Goal: Information Seeking & Learning: Learn about a topic

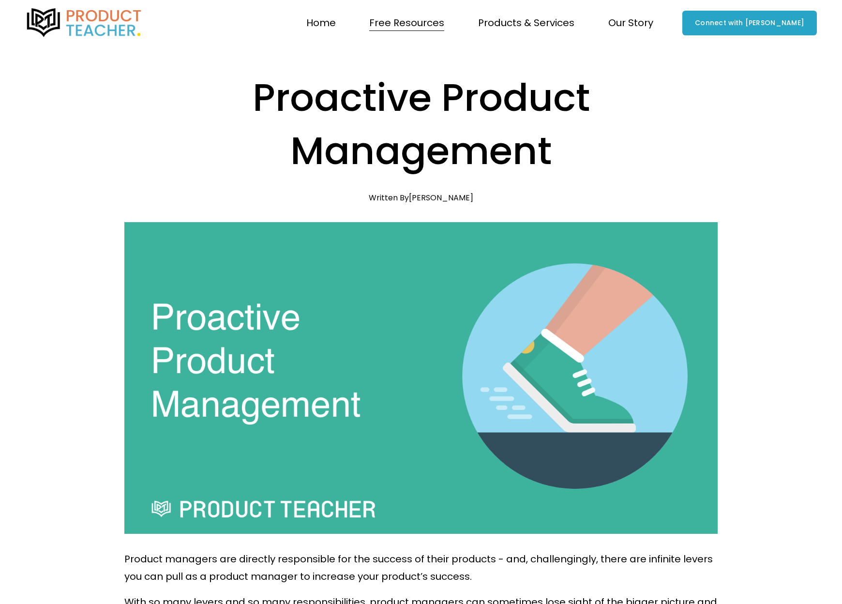
scroll to position [774, 0]
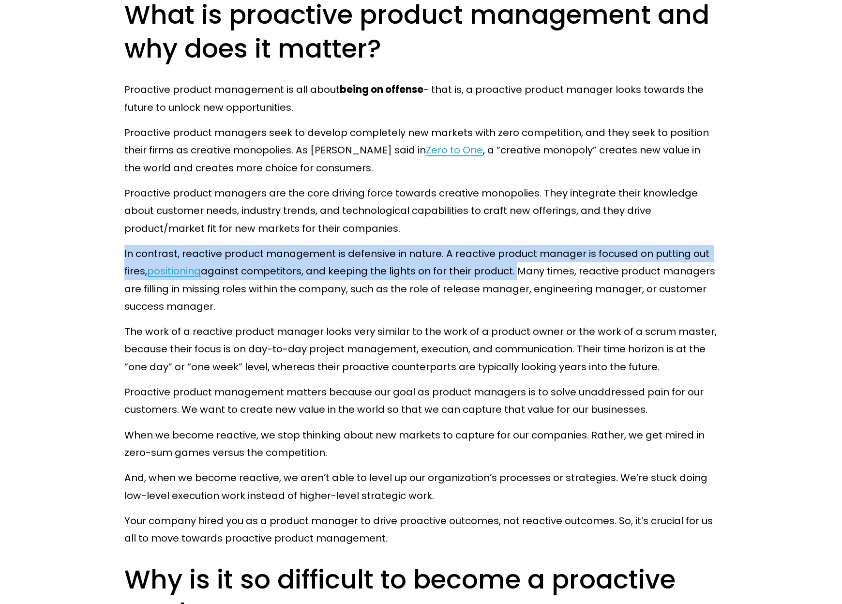
drag, startPoint x: 121, startPoint y: 258, endPoint x: 517, endPoint y: 277, distance: 396.4
copy p "In contrast, reactive product management is defensive in nature. A reactive pro…"
click at [342, 268] on p "In contrast, reactive product management is defensive in nature. A reactive pro…" at bounding box center [421, 280] width 594 height 70
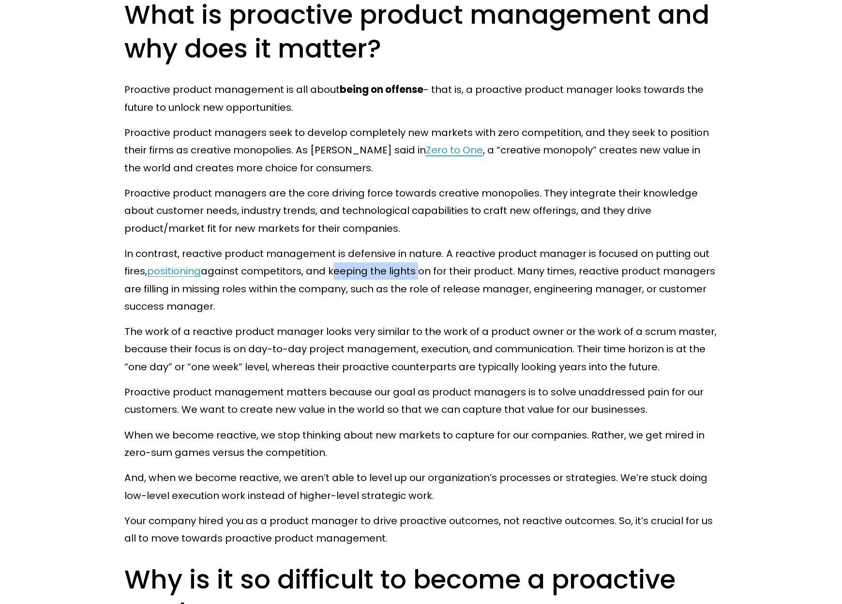
drag, startPoint x: 334, startPoint y: 275, endPoint x: 420, endPoint y: 272, distance: 85.7
click at [420, 272] on p "In contrast, reactive product management is defensive in nature. A reactive pro…" at bounding box center [421, 280] width 594 height 70
copy p "keeping the lights"
click at [345, 282] on p "In contrast, reactive product management is defensive in nature. A reactive pro…" at bounding box center [421, 280] width 594 height 70
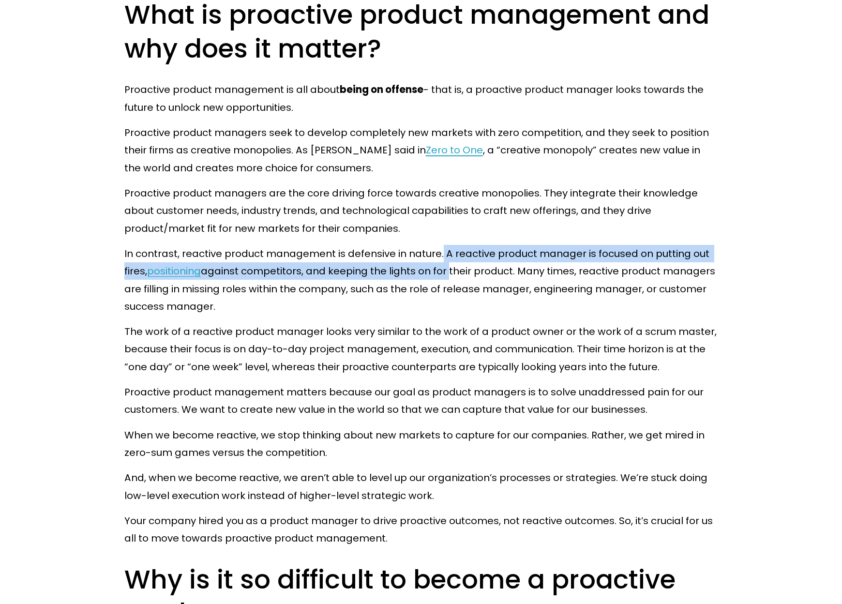
drag, startPoint x: 442, startPoint y: 255, endPoint x: 450, endPoint y: 276, distance: 22.7
click at [450, 276] on p "In contrast, reactive product management is defensive in nature. A reactive pro…" at bounding box center [421, 280] width 594 height 70
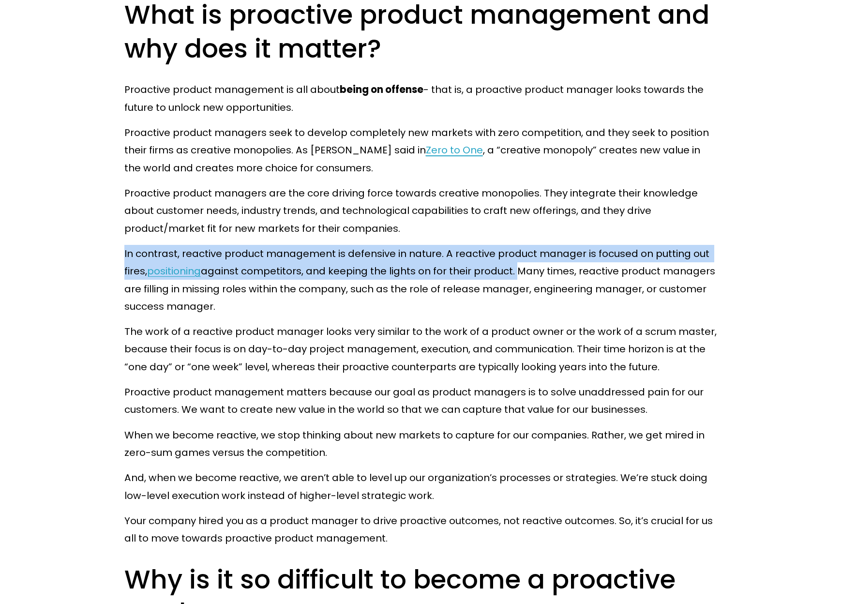
drag, startPoint x: 124, startPoint y: 255, endPoint x: 518, endPoint y: 272, distance: 393.9
click at [518, 272] on p "In contrast, reactive product management is defensive in nature. A reactive pro…" at bounding box center [421, 280] width 594 height 70
copy p "In contrast, reactive product management is defensive in nature. A reactive pro…"
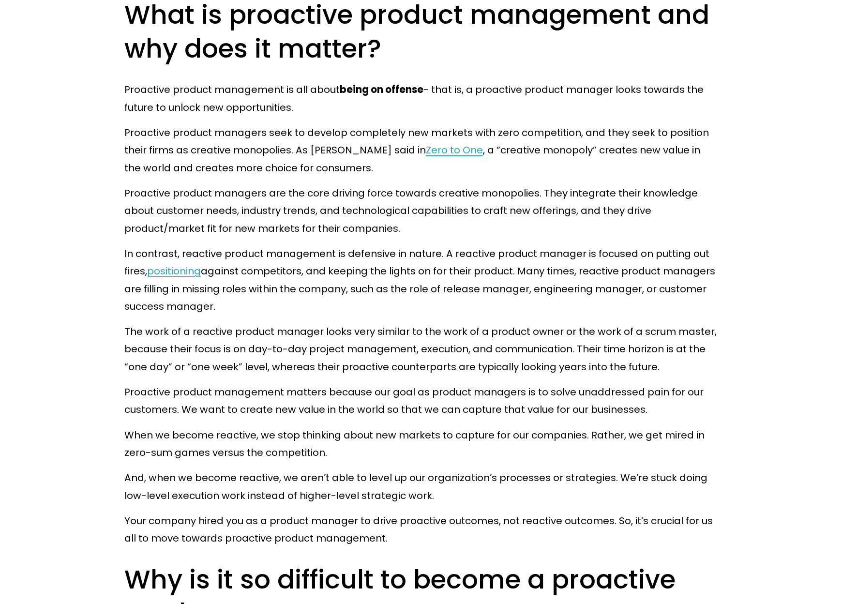
click at [602, 357] on p "The work of a reactive product manager looks very similar to the work of a prod…" at bounding box center [421, 349] width 594 height 53
click at [381, 304] on p "In contrast, reactive product management is defensive in nature. A reactive pro…" at bounding box center [421, 280] width 594 height 70
drag, startPoint x: 147, startPoint y: 273, endPoint x: 318, endPoint y: 277, distance: 170.4
click at [318, 277] on p "In contrast, reactive product management is defensive in nature. A reactive pro…" at bounding box center [421, 280] width 594 height 70
click at [310, 286] on p "In contrast, reactive product management is defensive in nature. A reactive pro…" at bounding box center [421, 280] width 594 height 70
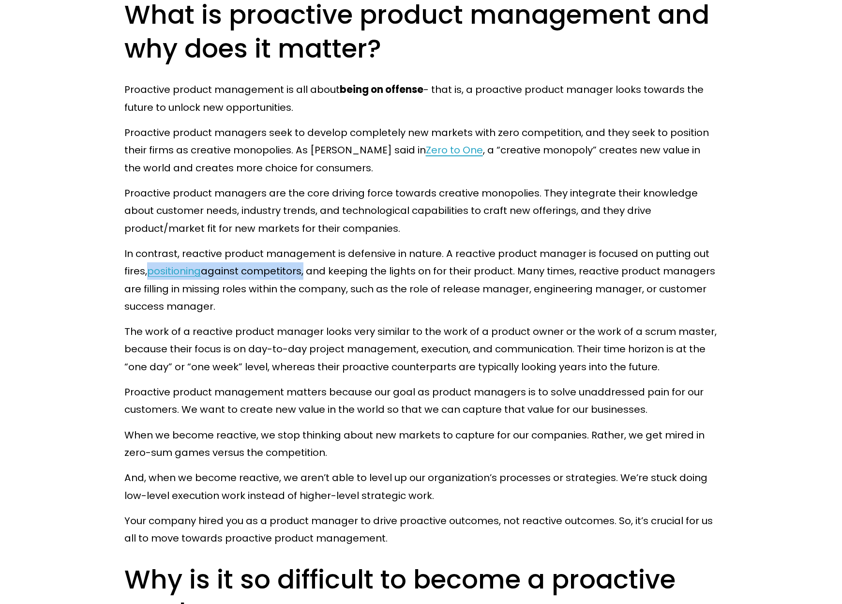
drag, startPoint x: 306, startPoint y: 271, endPoint x: 151, endPoint y: 270, distance: 155.4
click at [151, 270] on p "In contrast, reactive product management is defensive in nature. A reactive pro…" at bounding box center [421, 280] width 594 height 70
copy p "positioning against competitors"
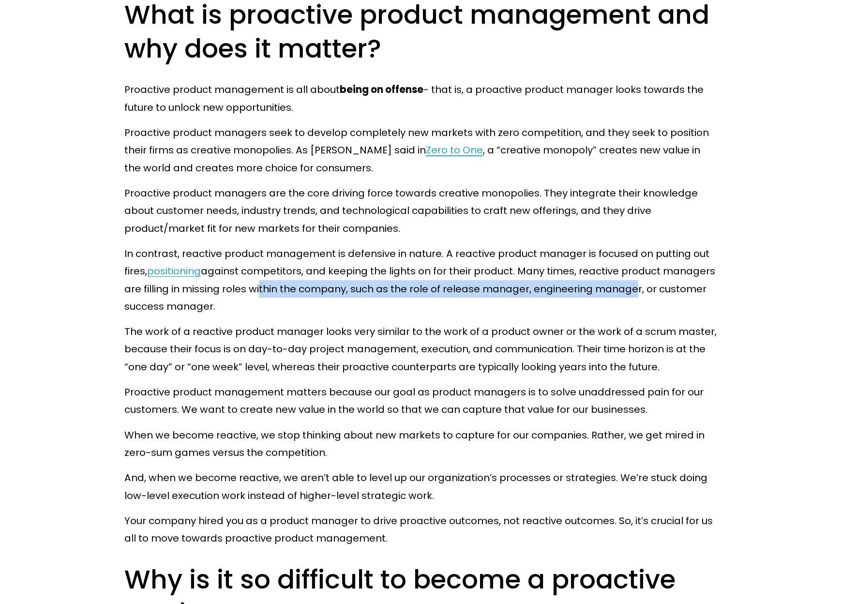
drag, startPoint x: 257, startPoint y: 289, endPoint x: 632, endPoint y: 298, distance: 375.2
click at [632, 298] on p "In contrast, reactive product management is defensive in nature. A reactive pro…" at bounding box center [421, 280] width 594 height 70
click at [639, 309] on button "button" at bounding box center [642, 315] width 15 height 15
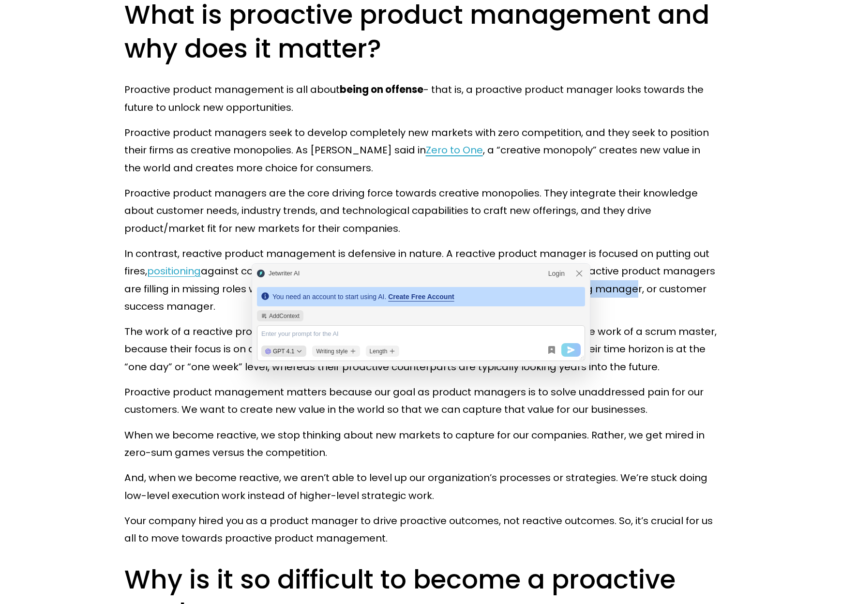
drag, startPoint x: 656, startPoint y: 292, endPoint x: 683, endPoint y: 300, distance: 28.2
click at [683, 300] on p "In contrast, reactive product management is defensive in nature. A reactive pro…" at bounding box center [421, 280] width 594 height 70
click at [677, 316] on div at bounding box center [677, 316] width 0 height 0
click at [579, 275] on icon "modal-header" at bounding box center [580, 274] width 10 height 10
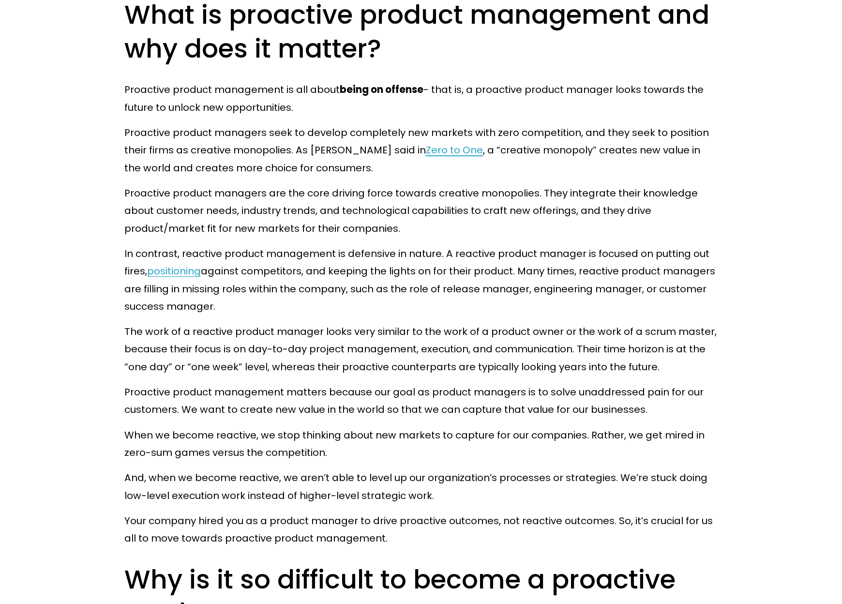
click at [617, 310] on p "In contrast, reactive product management is defensive in nature. A reactive pro…" at bounding box center [421, 280] width 594 height 70
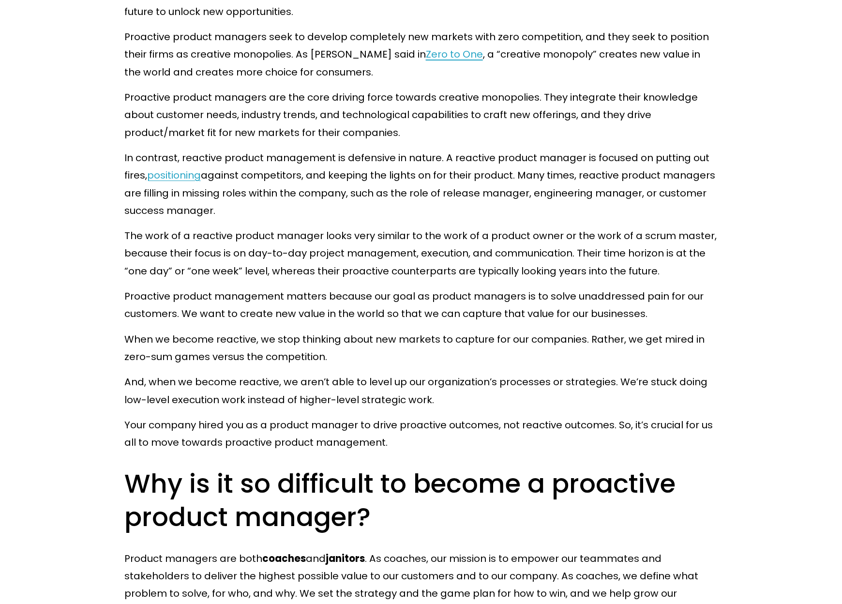
scroll to position [871, 0]
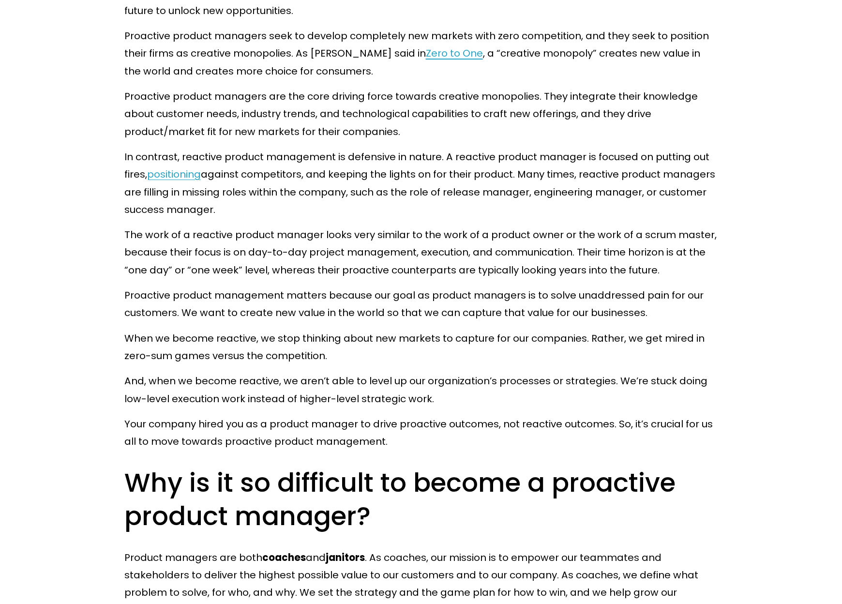
click at [667, 236] on p "The work of a reactive product manager looks very similar to the work of a prod…" at bounding box center [421, 252] width 594 height 53
click at [657, 240] on p "The work of a reactive product manager looks very similar to the work of a prod…" at bounding box center [421, 252] width 594 height 53
click at [651, 244] on div at bounding box center [651, 244] width 0 height 0
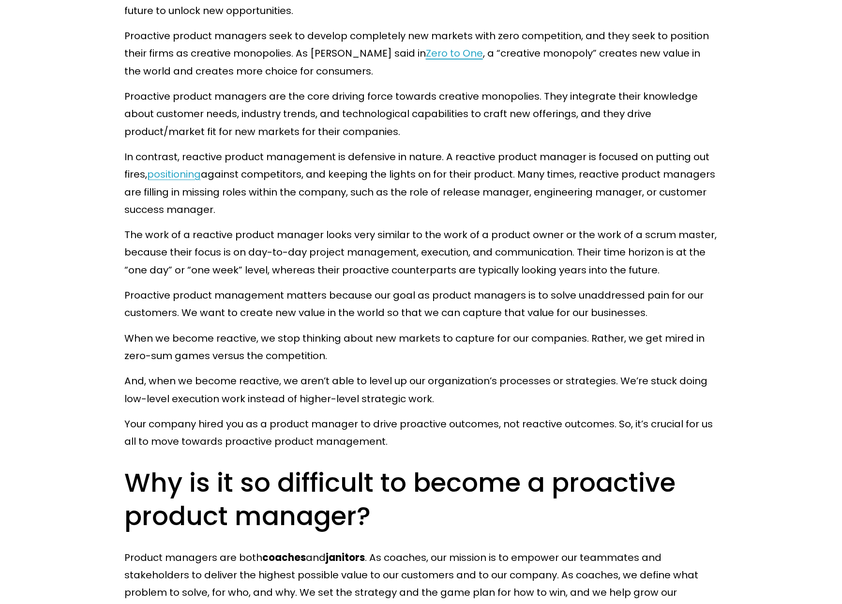
drag, startPoint x: 642, startPoint y: 235, endPoint x: 709, endPoint y: 234, distance: 66.3
click at [709, 234] on p "The work of a reactive product manager looks very similar to the work of a prod…" at bounding box center [421, 252] width 594 height 53
click at [702, 216] on div at bounding box center [702, 216] width 0 height 0
click at [658, 234] on p "The work of a reactive product manager looks very similar to the work of a prod…" at bounding box center [421, 252] width 594 height 53
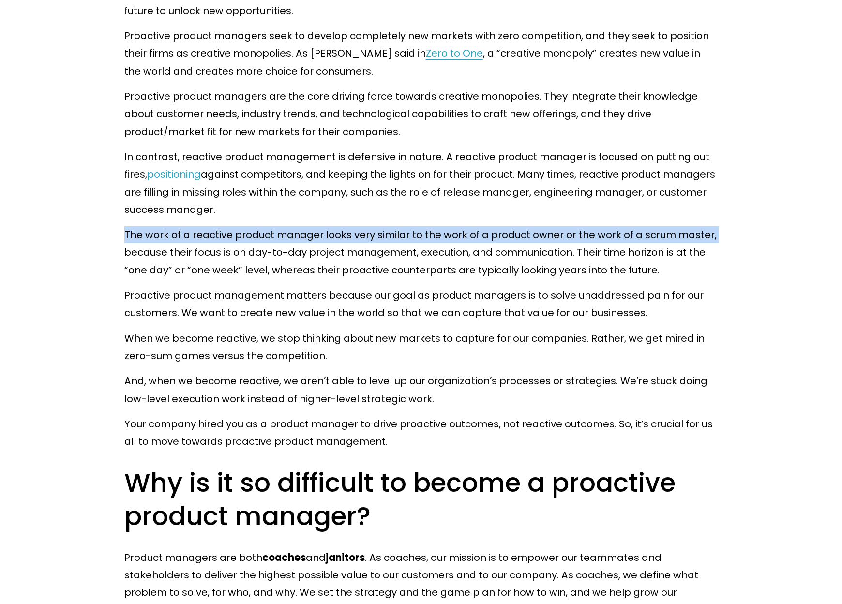
drag, startPoint x: 112, startPoint y: 234, endPoint x: 750, endPoint y: 232, distance: 638.0
copy p "The work of a reactive product manager looks very similar to the work of a prod…"
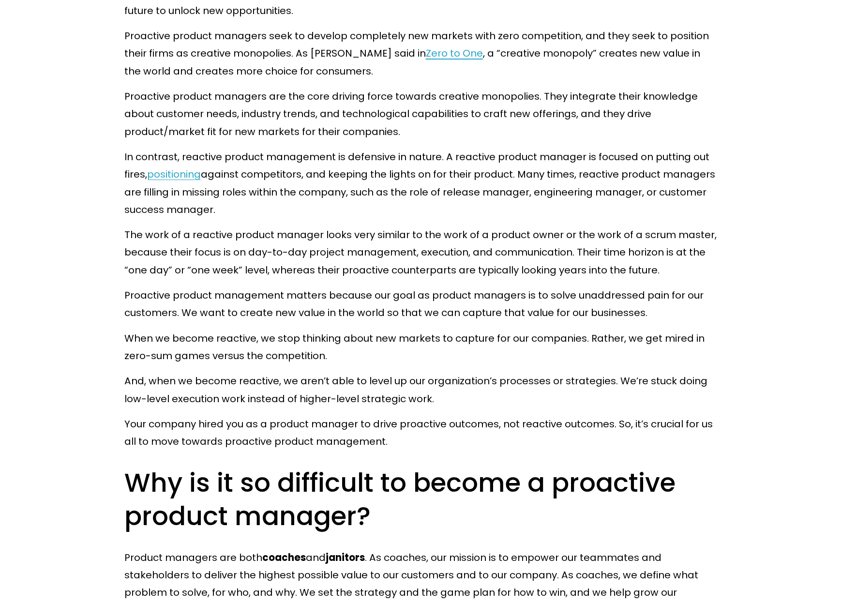
click at [417, 333] on p "When we become reactive, we stop thinking about new markets to capture for our …" at bounding box center [421, 347] width 594 height 35
drag, startPoint x: 234, startPoint y: 253, endPoint x: 279, endPoint y: 253, distance: 45.0
click at [279, 253] on p "The work of a reactive product manager looks very similar to the work of a prod…" at bounding box center [421, 252] width 594 height 53
drag, startPoint x: 248, startPoint y: 255, endPoint x: 308, endPoint y: 258, distance: 59.6
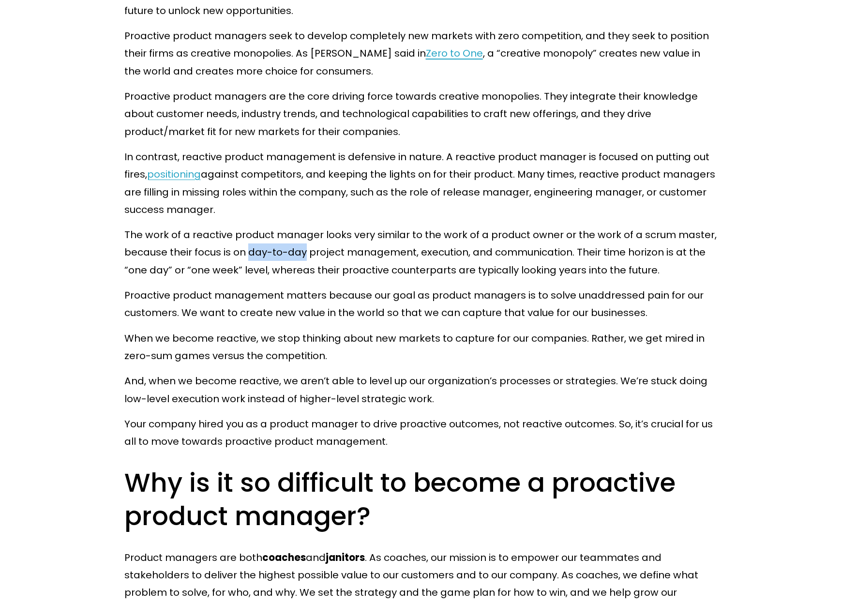
click at [308, 258] on p "The work of a reactive product manager looks very similar to the work of a prod…" at bounding box center [421, 252] width 594 height 53
click at [302, 261] on div at bounding box center [302, 261] width 0 height 0
click at [530, 351] on p "When we become reactive, we stop thinking about new markets to capture for our …" at bounding box center [421, 347] width 594 height 35
click at [638, 254] on p "The work of a reactive product manager looks very similar to the work of a prod…" at bounding box center [421, 252] width 594 height 53
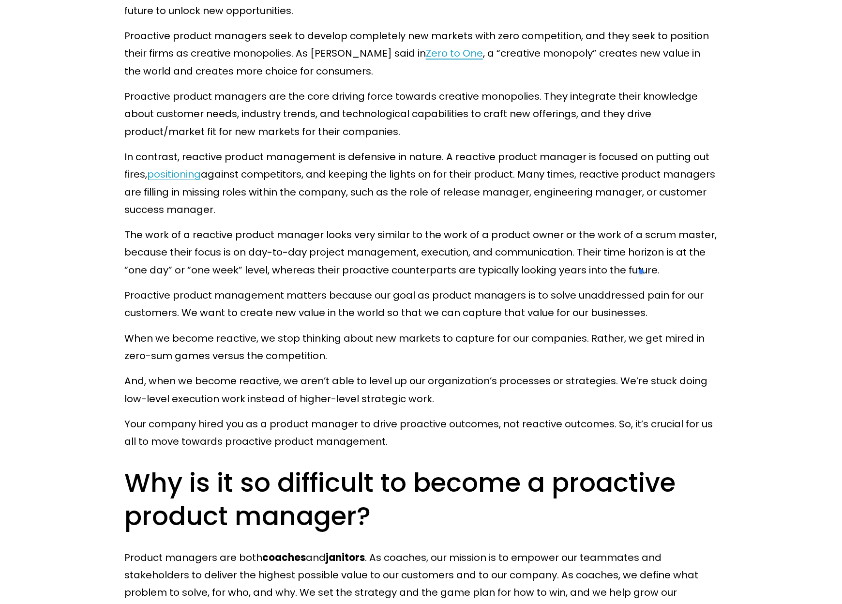
click at [596, 258] on p "The work of a reactive product manager looks very similar to the work of a prod…" at bounding box center [421, 252] width 594 height 53
drag, startPoint x: 579, startPoint y: 254, endPoint x: 650, endPoint y: 248, distance: 70.9
click at [650, 248] on p "The work of a reactive product manager looks very similar to the work of a prod…" at bounding box center [421, 252] width 594 height 53
click at [616, 254] on p "The work of a reactive product manager looks very similar to the work of a prod…" at bounding box center [421, 252] width 594 height 53
drag, startPoint x: 576, startPoint y: 255, endPoint x: 663, endPoint y: 251, distance: 86.2
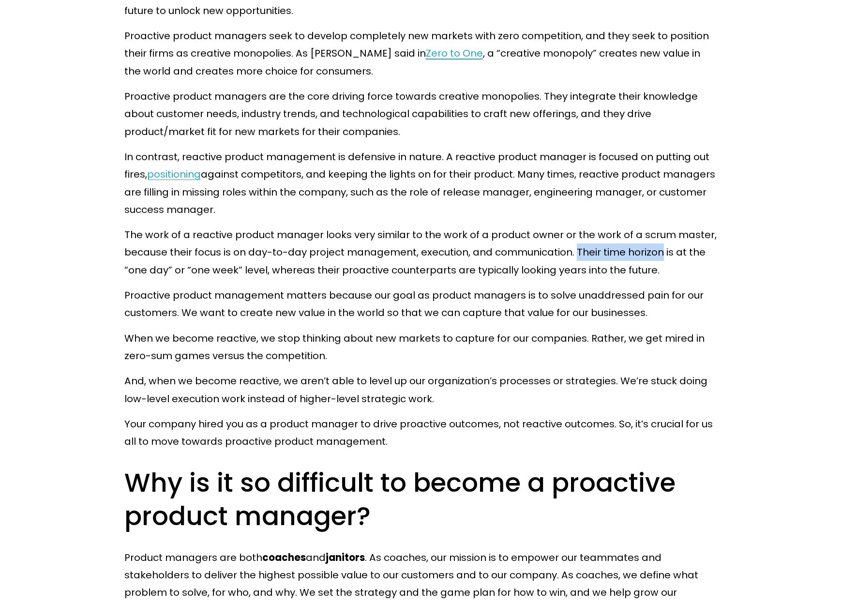
click at [663, 251] on p "The work of a reactive product manager looks very similar to the work of a prod…" at bounding box center [421, 252] width 594 height 53
click at [656, 234] on div at bounding box center [656, 234] width 0 height 0
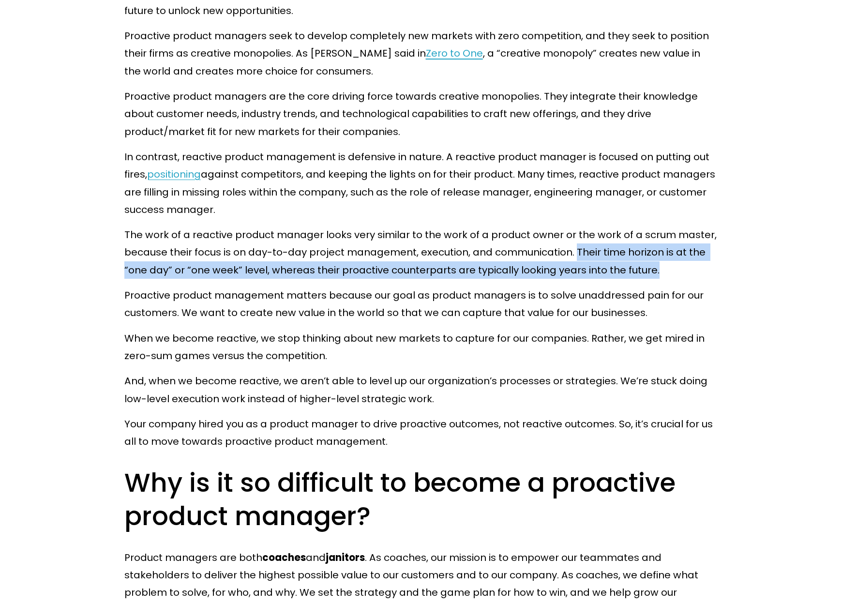
drag, startPoint x: 578, startPoint y: 254, endPoint x: 656, endPoint y: 270, distance: 79.6
click at [656, 270] on p "The work of a reactive product manager looks very similar to the work of a prod…" at bounding box center [421, 252] width 594 height 53
copy p "Their time horizon is at the “one day” or “one week” level, whereas their proac…"
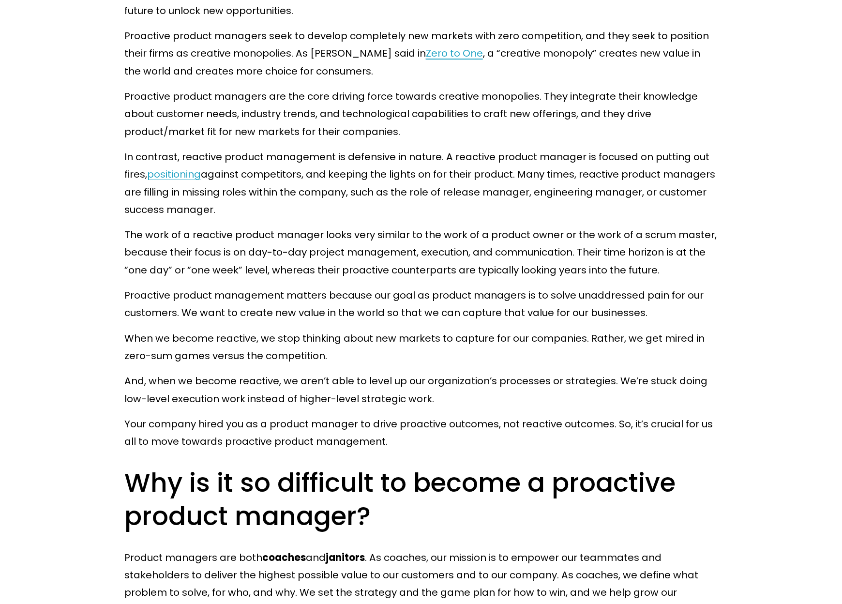
click at [476, 365] on p "When we become reactive, we stop thinking about new markets to capture for our …" at bounding box center [421, 347] width 594 height 35
click at [604, 300] on p "Proactive product management matters because our goal as product managers is to…" at bounding box center [421, 304] width 594 height 35
click at [691, 347] on p "When we become reactive, we stop thinking about new markets to capture for our …" at bounding box center [421, 347] width 594 height 35
click at [597, 297] on p "Proactive product management matters because our goal as product managers is to…" at bounding box center [421, 304] width 594 height 35
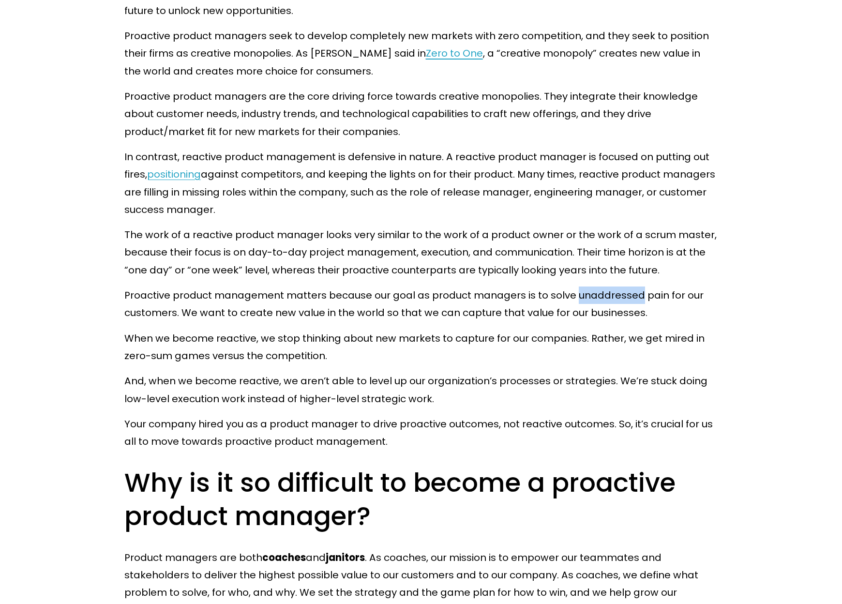
click at [597, 297] on p "Proactive product management matters because our goal as product managers is to…" at bounding box center [421, 304] width 594 height 35
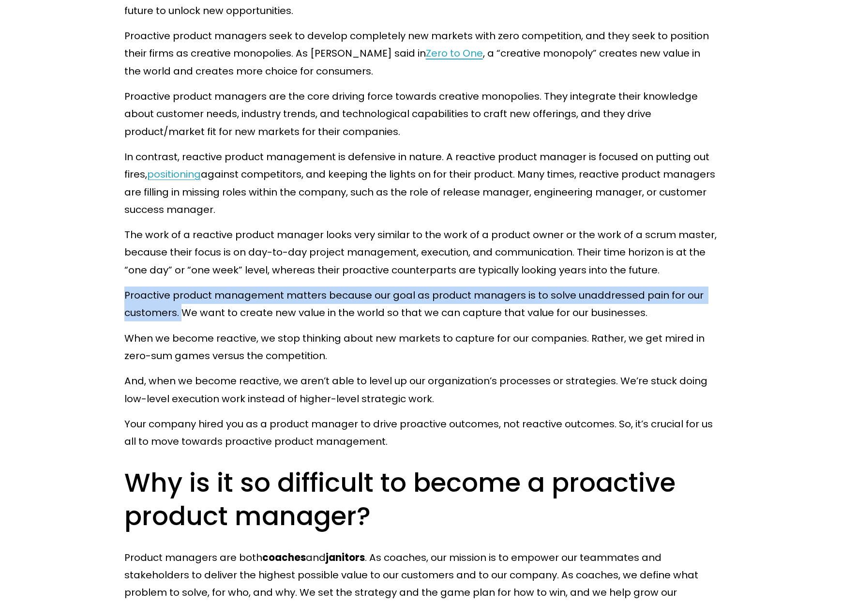
drag, startPoint x: 126, startPoint y: 300, endPoint x: 174, endPoint y: 315, distance: 50.7
click at [178, 315] on p "Proactive product management matters because our goal as product managers is to…" at bounding box center [421, 304] width 594 height 35
copy p "Proactive product management matters because our goal as product managers is to…"
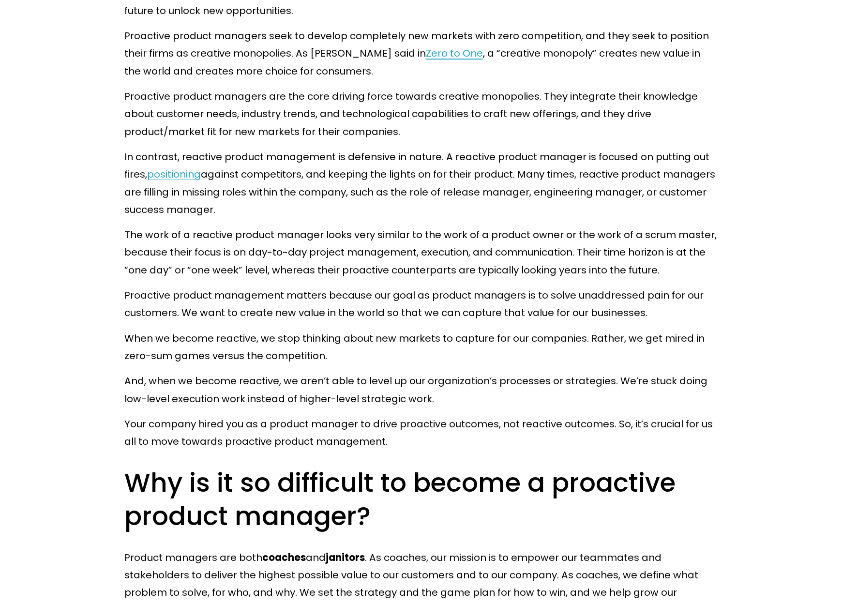
click at [440, 322] on p "Proactive product management matters because our goal as product managers is to…" at bounding box center [421, 304] width 594 height 35
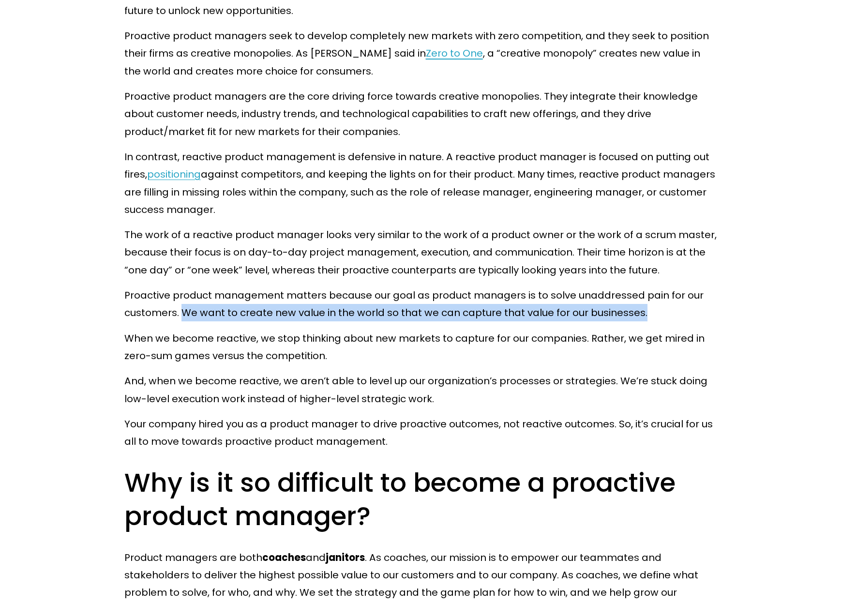
drag, startPoint x: 182, startPoint y: 315, endPoint x: 647, endPoint y: 310, distance: 465.2
click at [647, 310] on p "Proactive product management matters because our goal as product managers is to…" at bounding box center [421, 304] width 594 height 35
copy p "We want to create new value in the world so that we can capture that value for …"
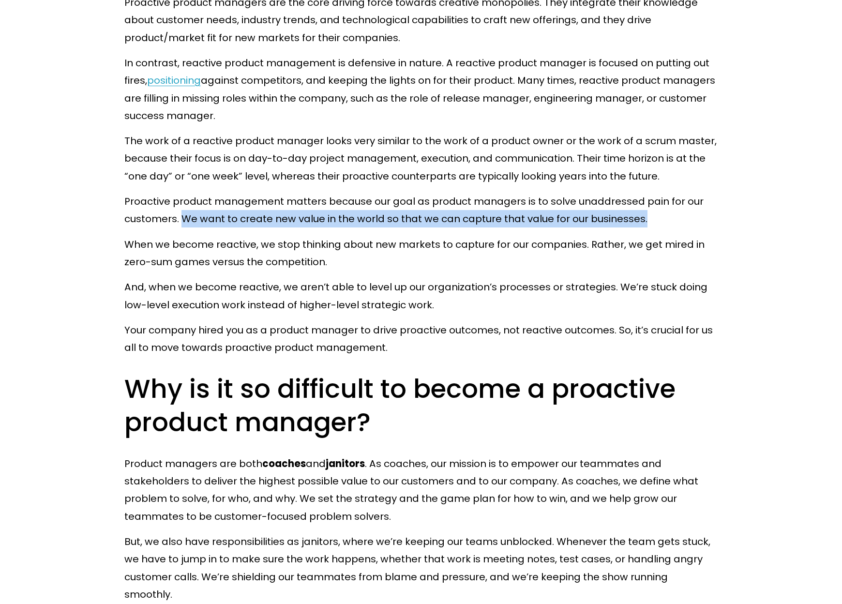
scroll to position [968, 0]
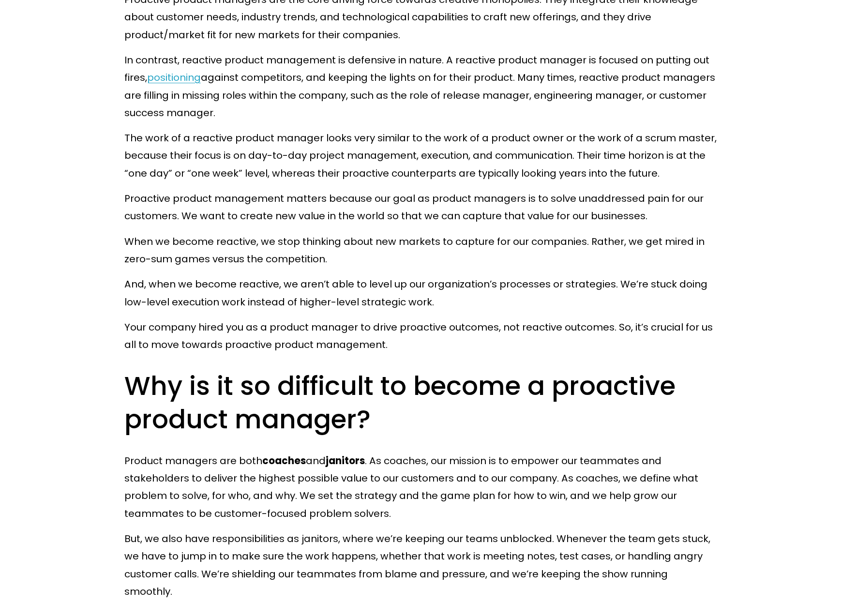
click at [671, 244] on p "When we become reactive, we stop thinking about new markets to capture for our …" at bounding box center [421, 250] width 594 height 35
click at [669, 264] on div at bounding box center [715, 261] width 92 height 19
click at [663, 251] on div at bounding box center [663, 251] width 0 height 0
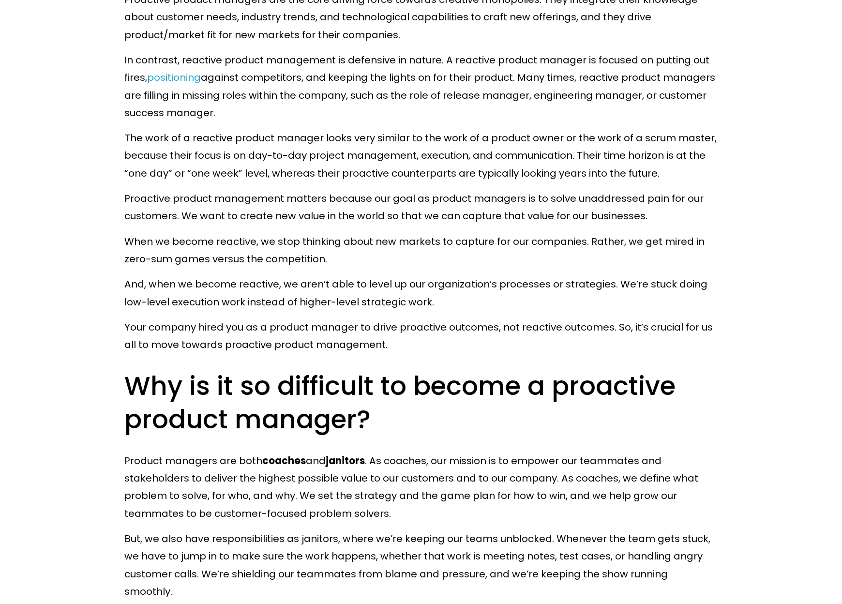
click at [680, 242] on p "When we become reactive, we stop thinking about new markets to capture for our …" at bounding box center [421, 250] width 594 height 35
copy p "mired"
click at [667, 245] on p "When we become reactive, we stop thinking about new markets to capture for our …" at bounding box center [421, 250] width 594 height 35
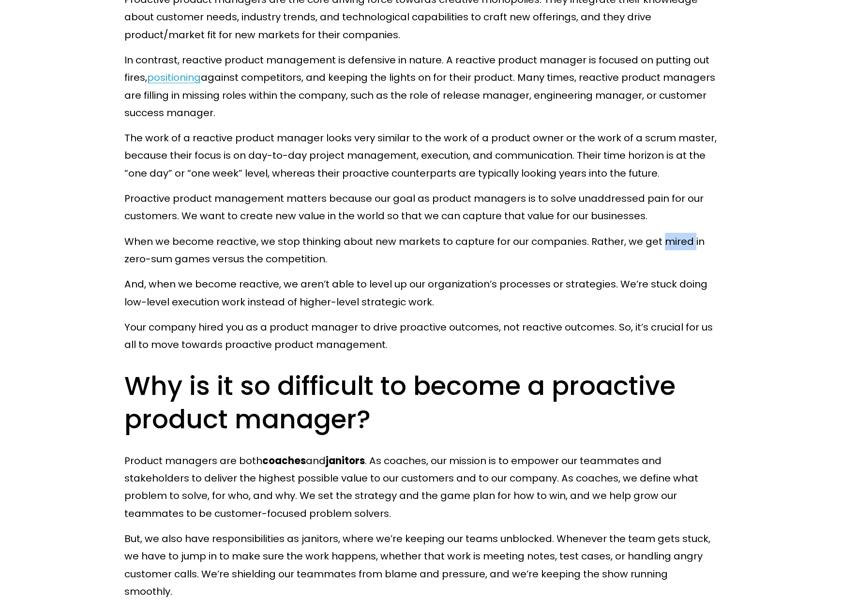
click at [667, 245] on p "When we become reactive, we stop thinking about new markets to capture for our …" at bounding box center [421, 250] width 594 height 35
copy p "mired"
click at [223, 263] on p "When we become reactive, we stop thinking about new markets to capture for our …" at bounding box center [421, 250] width 594 height 35
click at [216, 268] on div at bounding box center [216, 268] width 0 height 0
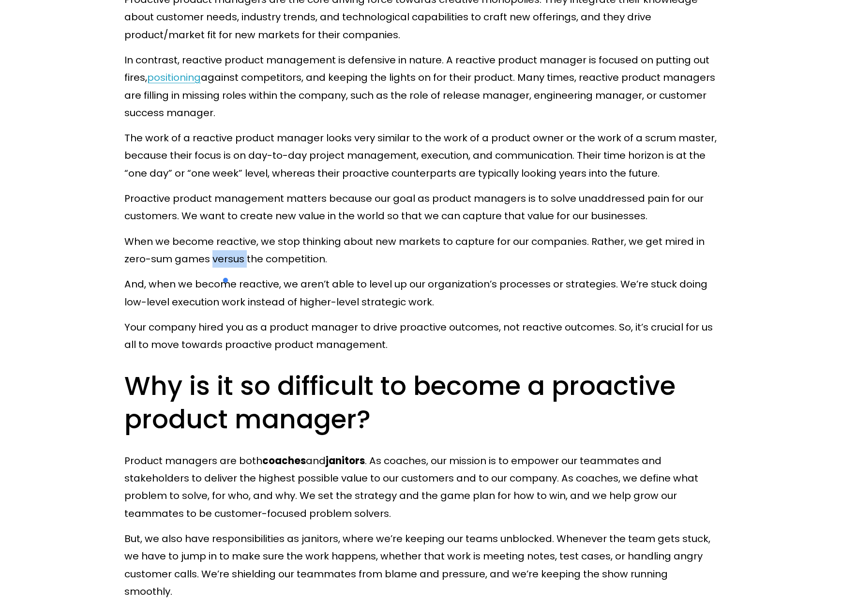
click at [227, 262] on p "When we become reactive, we stop thinking about new markets to capture for our …" at bounding box center [421, 250] width 594 height 35
click at [220, 268] on div at bounding box center [220, 268] width 0 height 0
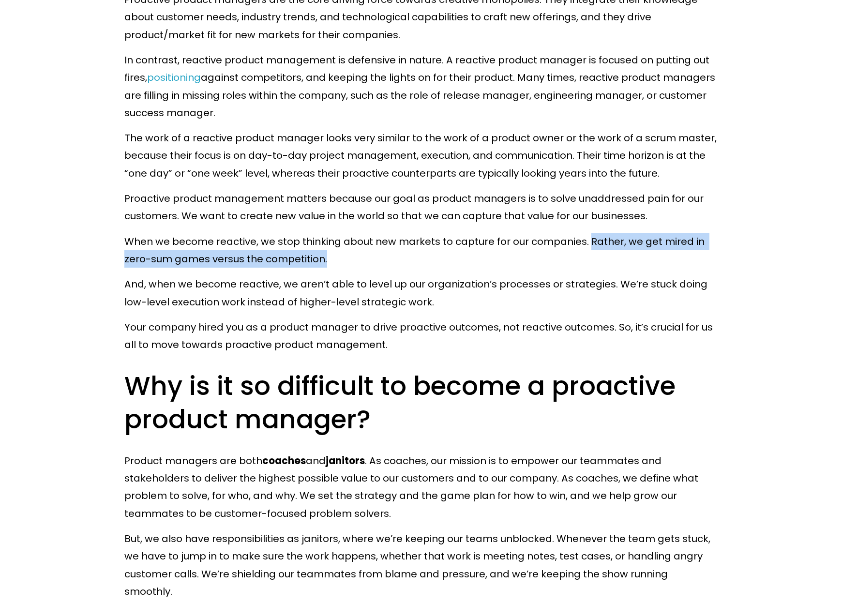
drag, startPoint x: 589, startPoint y: 242, endPoint x: 593, endPoint y: 256, distance: 14.1
click at [593, 256] on p "When we become reactive, we stop thinking about new markets to capture for our …" at bounding box center [421, 250] width 594 height 35
click at [587, 268] on div at bounding box center [587, 268] width 0 height 0
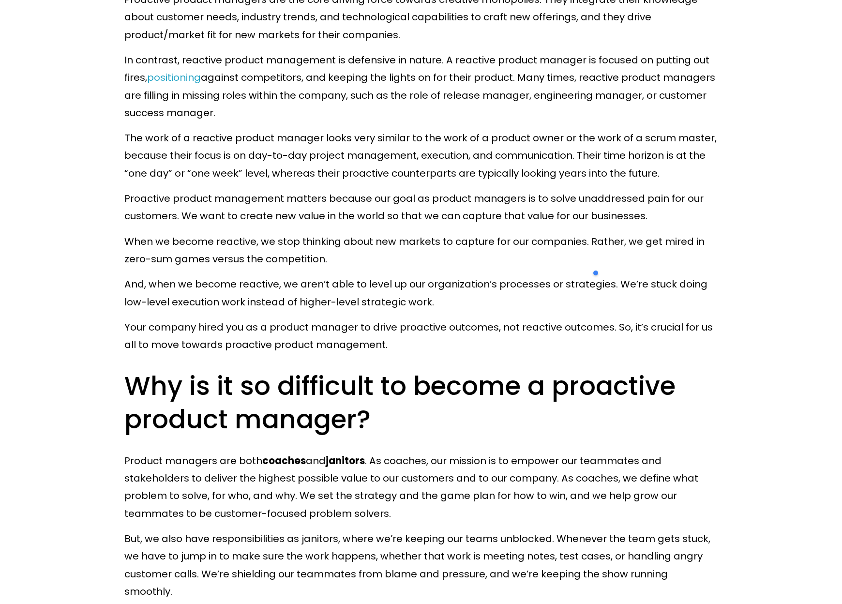
click at [565, 278] on p "And, when we become reactive, we aren’t able to level up our organization’s pro…" at bounding box center [421, 292] width 594 height 35
click at [681, 243] on p "When we become reactive, we stop thinking about new markets to capture for our …" at bounding box center [421, 250] width 594 height 35
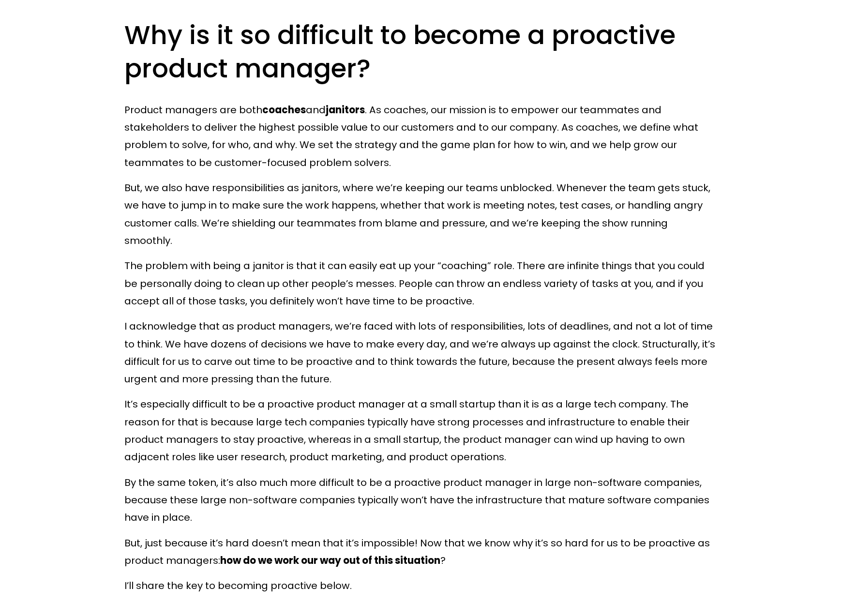
scroll to position [1307, 0]
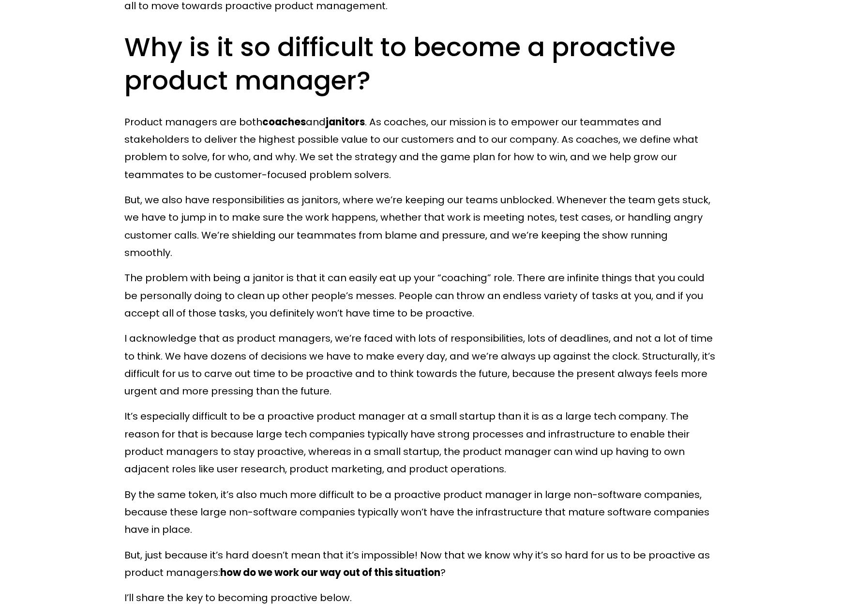
click at [285, 123] on strong "coaches" at bounding box center [284, 122] width 44 height 14
click at [278, 104] on div at bounding box center [278, 104] width 0 height 0
click at [344, 124] on div at bounding box center [328, 130] width 92 height 19
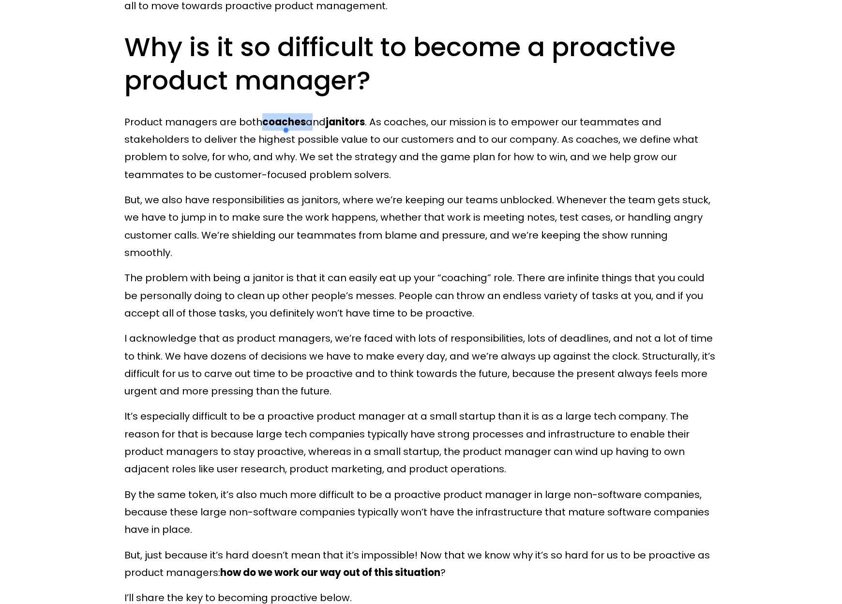
click at [343, 121] on div at bounding box center [328, 130] width 92 height 19
click at [342, 126] on div at bounding box center [328, 130] width 92 height 19
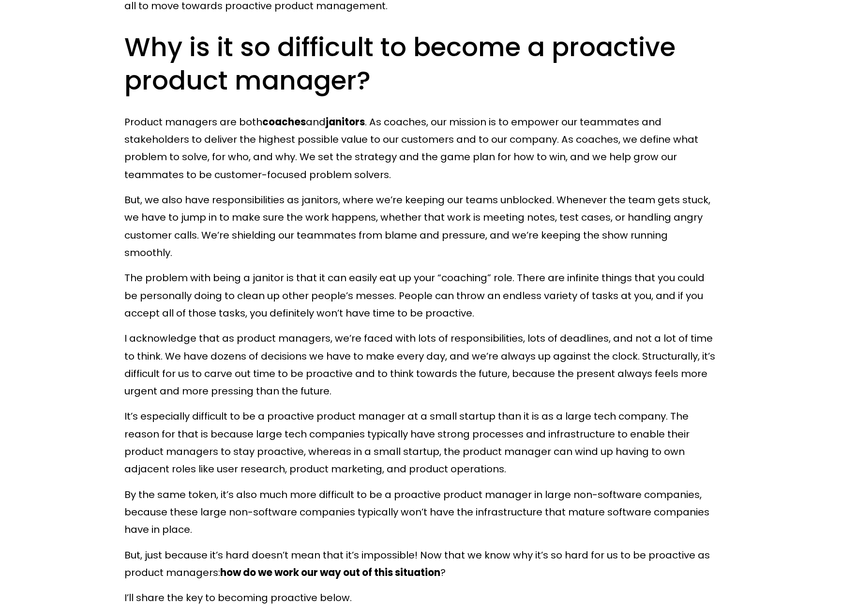
click at [351, 125] on strong "janitors" at bounding box center [345, 122] width 39 height 14
click at [345, 132] on div at bounding box center [345, 132] width 0 height 0
drag, startPoint x: 120, startPoint y: 127, endPoint x: 368, endPoint y: 132, distance: 248.4
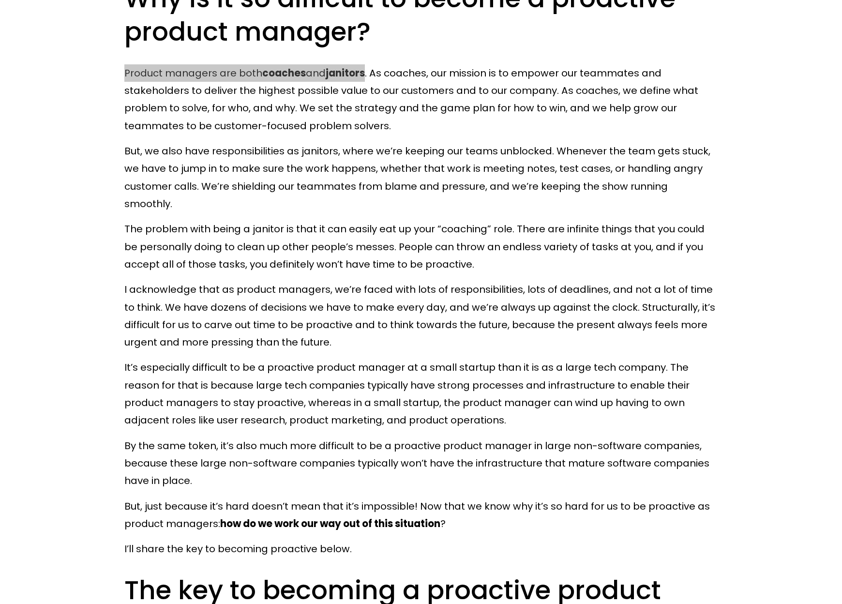
scroll to position [1355, 0]
click at [346, 76] on strong "janitors" at bounding box center [345, 74] width 39 height 14
click at [339, 83] on div at bounding box center [339, 83] width 0 height 0
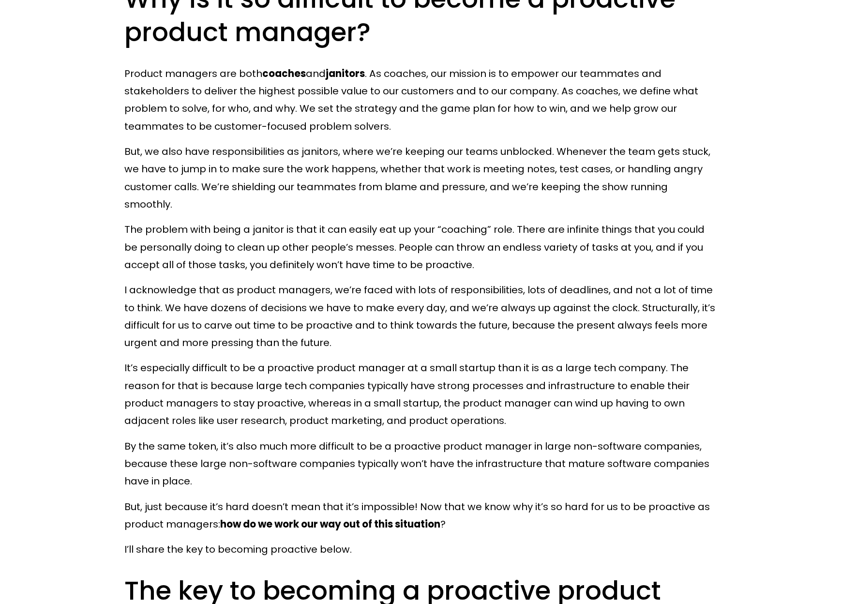
click at [212, 135] on p "Product managers are both coaches and janitors . As coaches, our mission is to …" at bounding box center [421, 100] width 594 height 70
click at [535, 73] on p "Product managers are both coaches and janitors . As coaches, our mission is to …" at bounding box center [421, 100] width 594 height 70
click at [529, 56] on div at bounding box center [529, 56] width 0 height 0
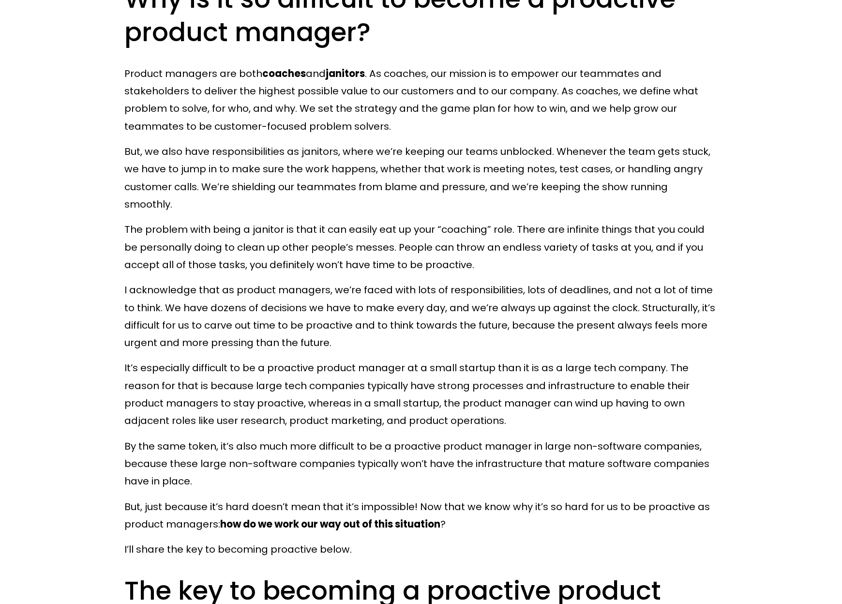
click at [547, 77] on p "Product managers are both coaches and janitors . As coaches, our mission is to …" at bounding box center [421, 100] width 594 height 70
click at [545, 176] on p "But, we also have responsibilities as janitors, where we’re keeping our teams u…" at bounding box center [421, 178] width 594 height 70
drag, startPoint x: 344, startPoint y: 158, endPoint x: 552, endPoint y: 153, distance: 208.2
click at [552, 153] on p "But, we also have responsibilities as janitors, where we’re keeping our teams u…" at bounding box center [421, 178] width 594 height 70
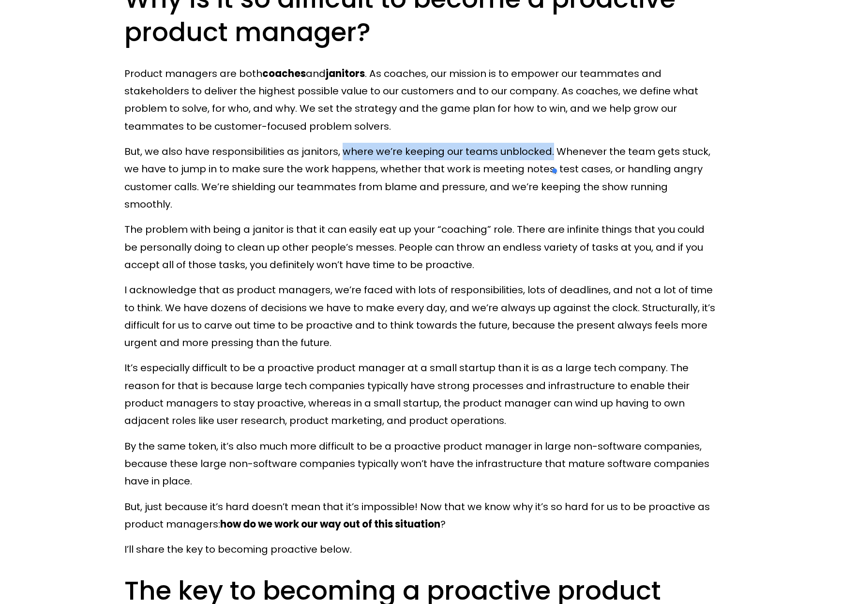
click at [546, 134] on div at bounding box center [546, 134] width 0 height 0
click at [518, 124] on p "Product managers are both coaches and janitors . As coaches, our mission is to …" at bounding box center [421, 100] width 594 height 70
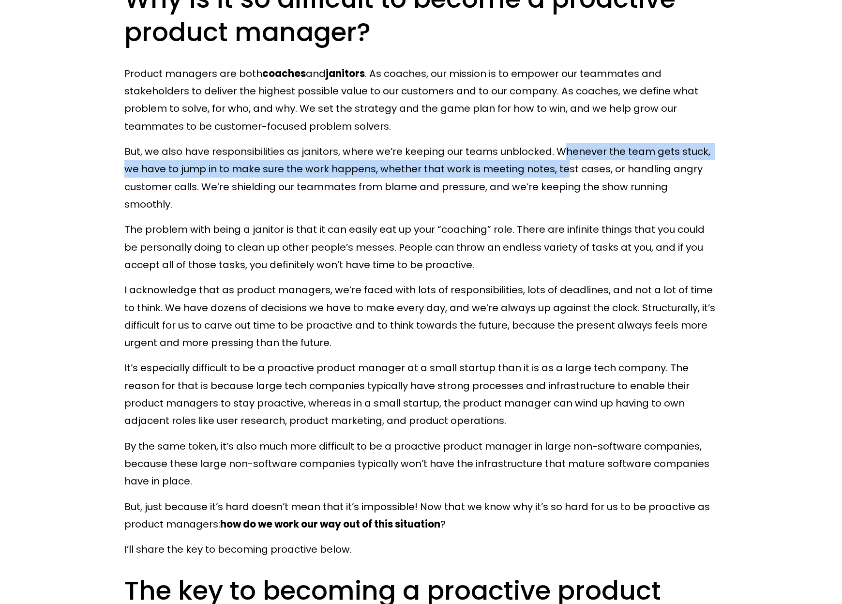
drag, startPoint x: 559, startPoint y: 154, endPoint x: 556, endPoint y: 147, distance: 7.2
click at [561, 157] on p "But, we also have responsibilities as janitors, where we’re keeping our teams u…" at bounding box center [421, 178] width 594 height 70
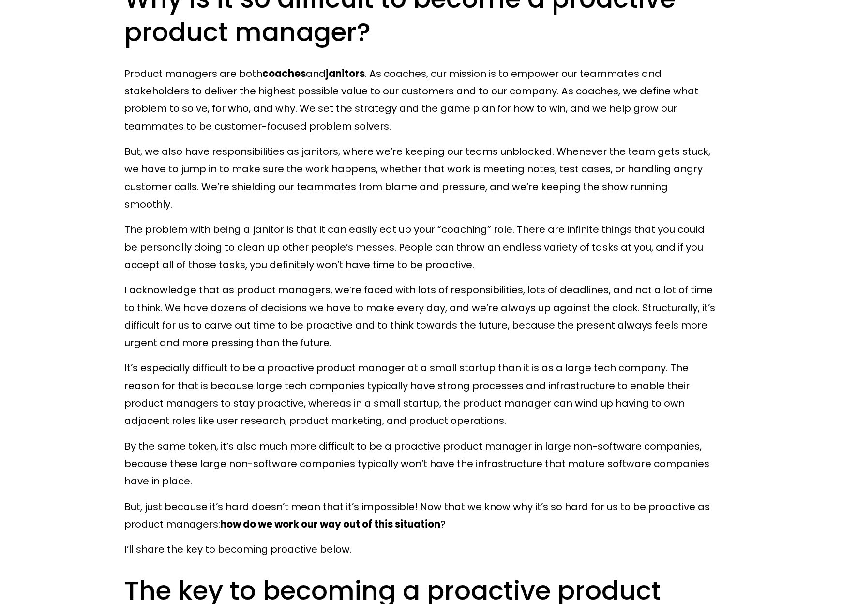
click at [557, 147] on p "But, we also have responsibilities as janitors, where we’re keeping our teams u…" at bounding box center [421, 178] width 594 height 70
drag, startPoint x: 547, startPoint y: 152, endPoint x: 559, endPoint y: 163, distance: 15.8
click at [559, 163] on p "But, we also have responsibilities as janitors, where we’re keeping our teams u…" at bounding box center [421, 178] width 594 height 70
click at [557, 158] on p "But, we also have responsibilities as janitors, where we’re keeping our teams u…" at bounding box center [421, 178] width 594 height 70
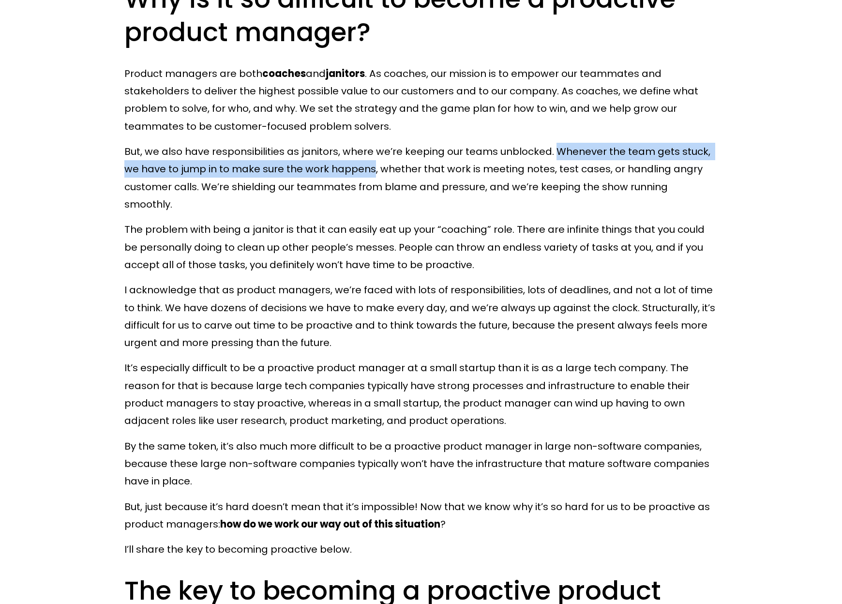
drag, startPoint x: 553, startPoint y: 151, endPoint x: 373, endPoint y: 177, distance: 182.0
click at [373, 177] on p "But, we also have responsibilities as janitors, where we’re keeping our teams u…" at bounding box center [421, 178] width 594 height 70
click at [366, 179] on div at bounding box center [366, 179] width 0 height 0
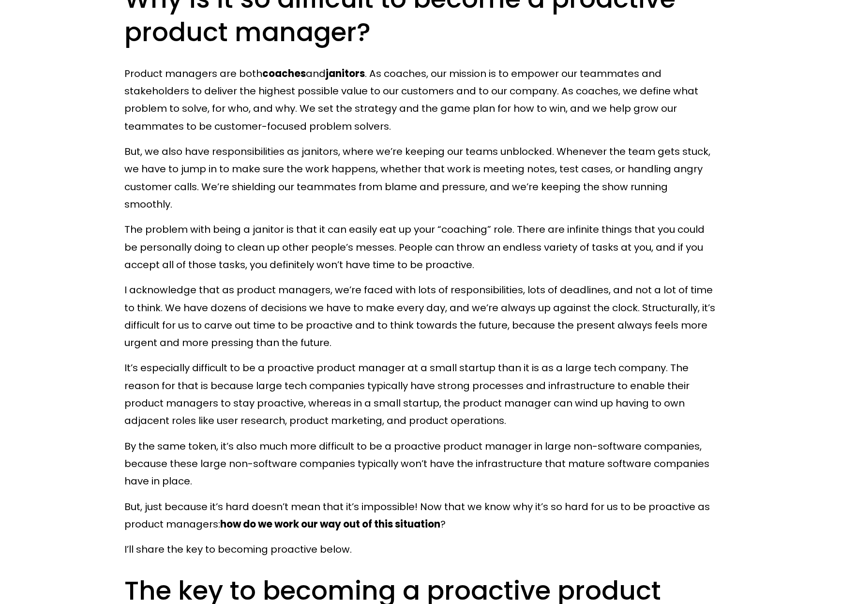
click at [653, 237] on p "The problem with being a janitor is that it can easily eat up your “coaching” r…" at bounding box center [421, 247] width 594 height 53
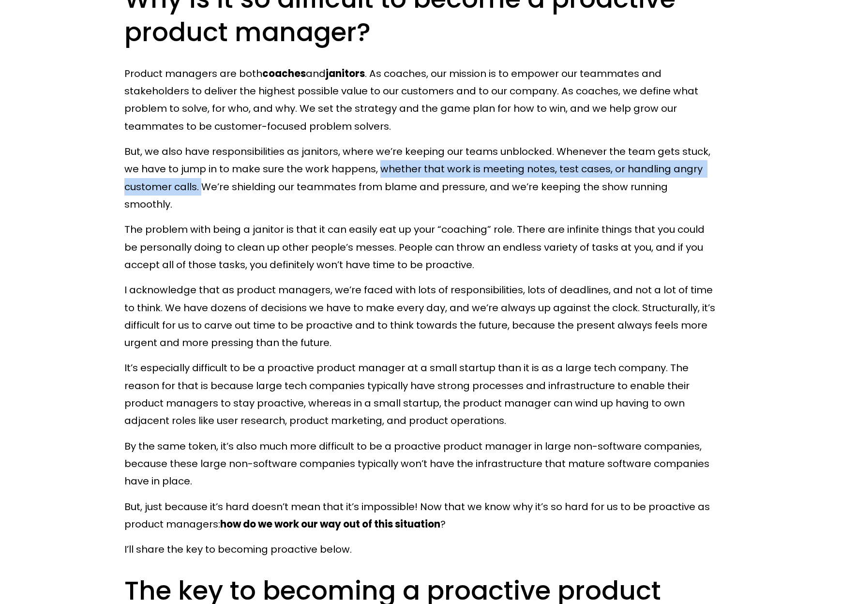
drag, startPoint x: 378, startPoint y: 172, endPoint x: 202, endPoint y: 181, distance: 176.4
click at [202, 181] on p "But, we also have responsibilities as janitors, where we’re keeping our teams u…" at bounding box center [421, 178] width 594 height 70
click at [196, 197] on div at bounding box center [196, 197] width 0 height 0
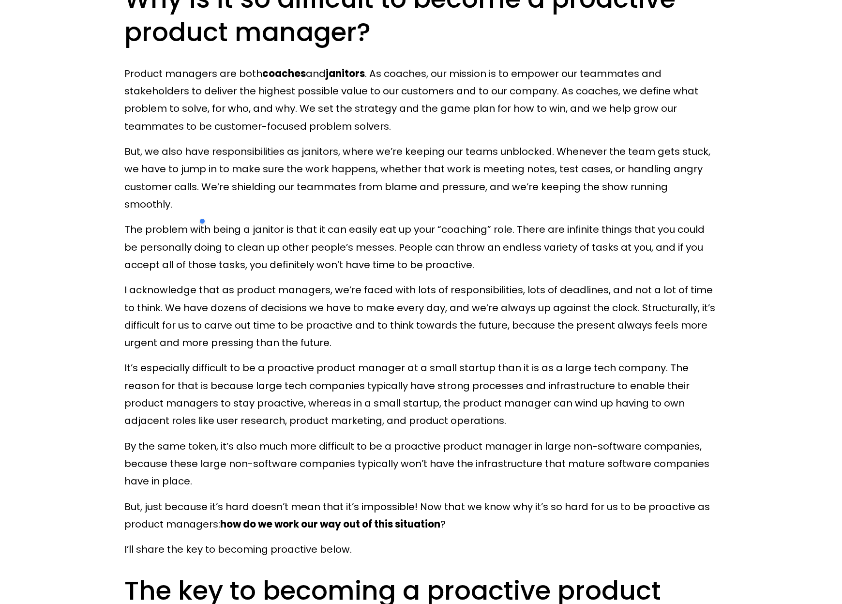
click at [593, 370] on p "It’s especially difficult to be a proactive product manager at a small startup …" at bounding box center [421, 394] width 594 height 70
click at [253, 186] on p "But, we also have responsibilities as janitors, where we’re keeping our teams u…" at bounding box center [421, 178] width 594 height 70
click at [246, 169] on div at bounding box center [246, 169] width 0 height 0
click at [370, 308] on p "I acknowledge that as product managers, we’re faced with lots of responsibiliti…" at bounding box center [421, 316] width 594 height 70
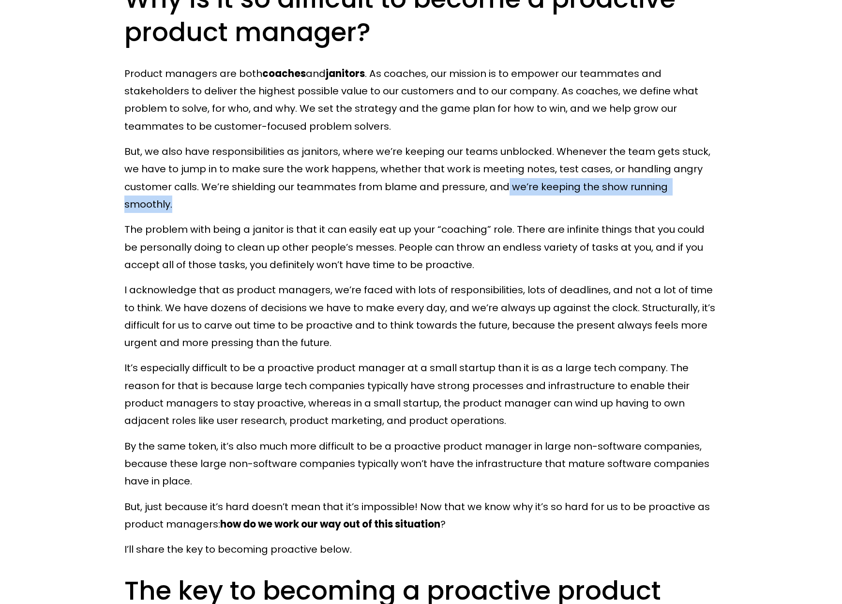
drag, startPoint x: 506, startPoint y: 187, endPoint x: 714, endPoint y: 189, distance: 208.1
click at [714, 189] on p "But, we also have responsibilities as janitors, where we’re keeping our teams u…" at bounding box center [421, 178] width 594 height 70
click at [708, 169] on div at bounding box center [708, 169] width 0 height 0
drag, startPoint x: 379, startPoint y: 216, endPoint x: 408, endPoint y: 212, distance: 28.8
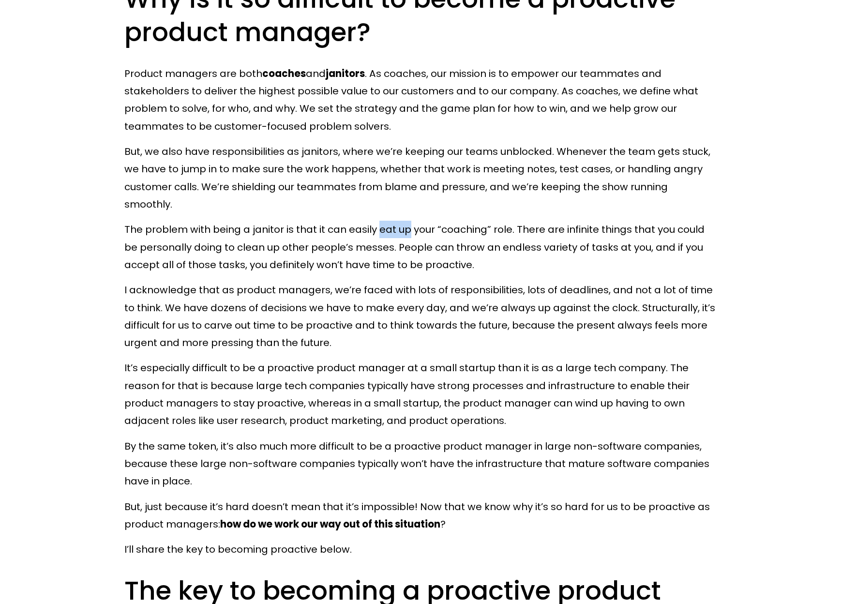
click at [408, 221] on p "The problem with being a janitor is that it can easily eat up your “coaching” r…" at bounding box center [421, 247] width 594 height 53
click at [402, 195] on div at bounding box center [402, 195] width 0 height 0
click at [529, 251] on p "The problem with being a janitor is that it can easily eat up your “coaching” r…" at bounding box center [421, 247] width 594 height 53
drag, startPoint x: 393, startPoint y: 233, endPoint x: 642, endPoint y: 234, distance: 248.8
click at [642, 234] on p "The problem with being a janitor is that it can easily eat up your “coaching” r…" at bounding box center [421, 247] width 594 height 53
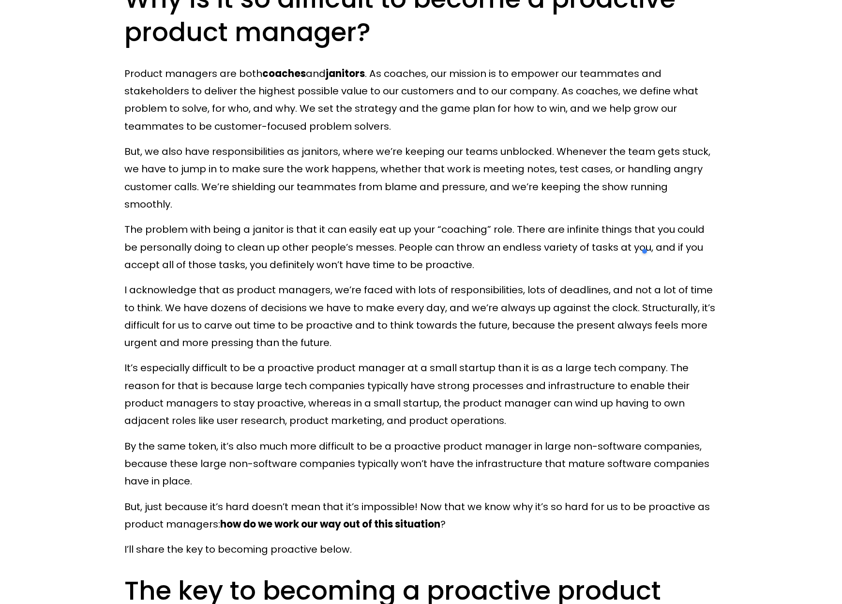
click at [458, 249] on p "The problem with being a janitor is that it can easily eat up your “coaching” r…" at bounding box center [421, 247] width 594 height 53
drag, startPoint x: 245, startPoint y: 249, endPoint x: 484, endPoint y: 252, distance: 238.7
click at [484, 252] on p "The problem with being a janitor is that it can easily eat up your “coaching” r…" at bounding box center [421, 247] width 594 height 53
drag, startPoint x: 120, startPoint y: 275, endPoint x: 329, endPoint y: 281, distance: 209.2
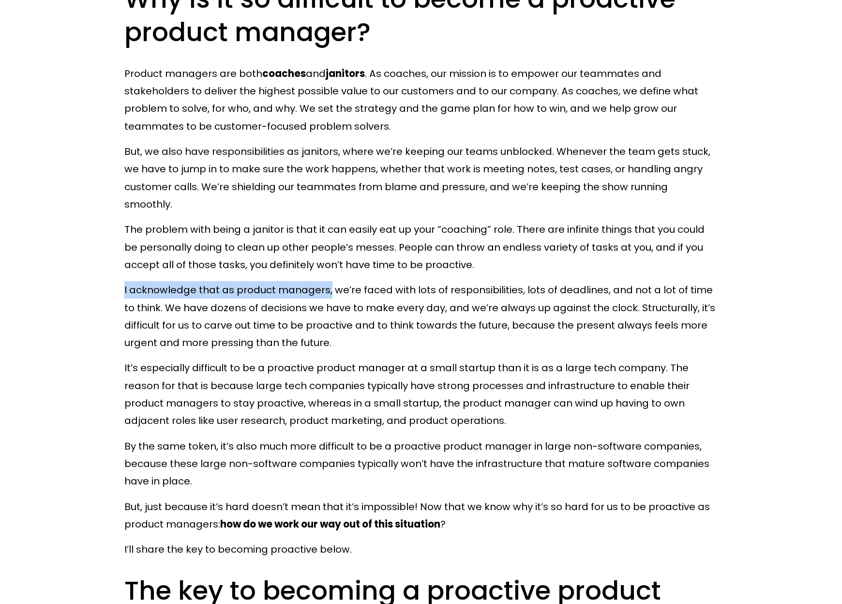
click at [323, 283] on div at bounding box center [323, 283] width 0 height 0
click at [230, 256] on p "The problem with being a janitor is that it can easily eat up your “coaching” r…" at bounding box center [421, 247] width 594 height 53
click at [173, 281] on p "I acknowledge that as product managers, we’re faced with lots of responsibiliti…" at bounding box center [421, 316] width 594 height 70
click at [167, 255] on div at bounding box center [167, 255] width 0 height 0
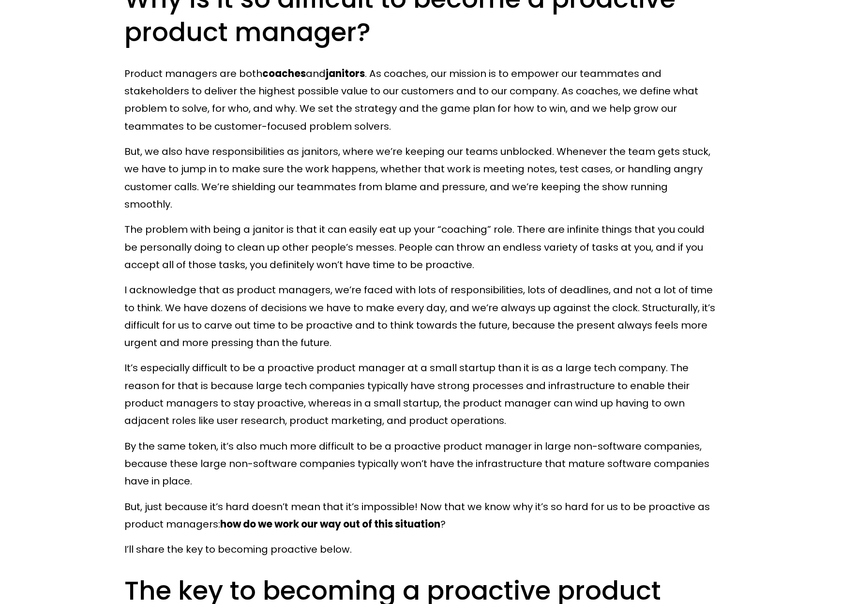
click at [288, 359] on p "It’s especially difficult to be a proactive product manager at a small startup …" at bounding box center [421, 394] width 594 height 70
drag, startPoint x: 122, startPoint y: 274, endPoint x: 326, endPoint y: 278, distance: 203.3
click at [171, 281] on p "I acknowledge that as product managers, we’re faced with lots of responsibiliti…" at bounding box center [421, 316] width 594 height 70
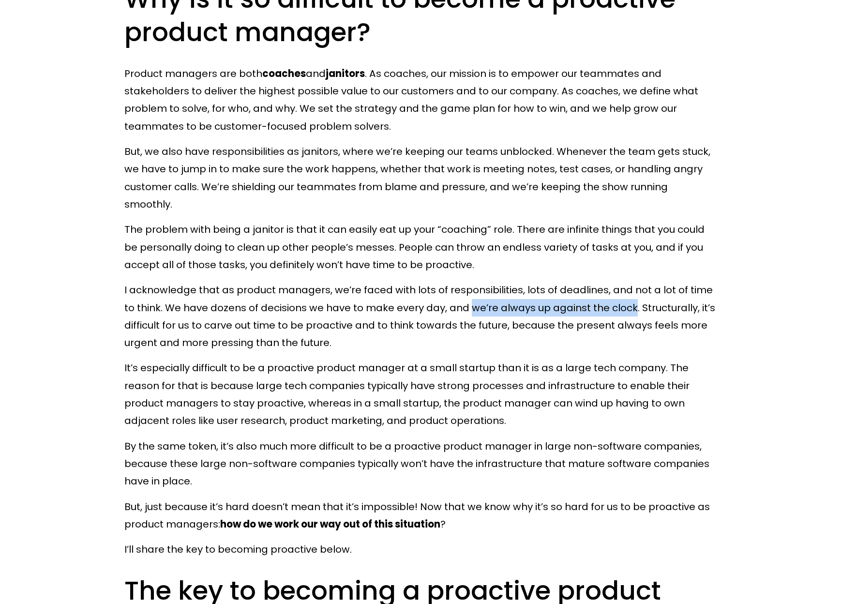
drag, startPoint x: 470, startPoint y: 297, endPoint x: 634, endPoint y: 289, distance: 163.3
click at [634, 289] on p "I acknowledge that as product managers, we’re faced with lots of responsibiliti…" at bounding box center [421, 316] width 594 height 70
click at [627, 273] on div at bounding box center [627, 273] width 0 height 0
click at [400, 375] on p "It’s especially difficult to be a proactive product manager at a small startup …" at bounding box center [421, 394] width 594 height 70
drag, startPoint x: 470, startPoint y: 292, endPoint x: 636, endPoint y: 296, distance: 165.6
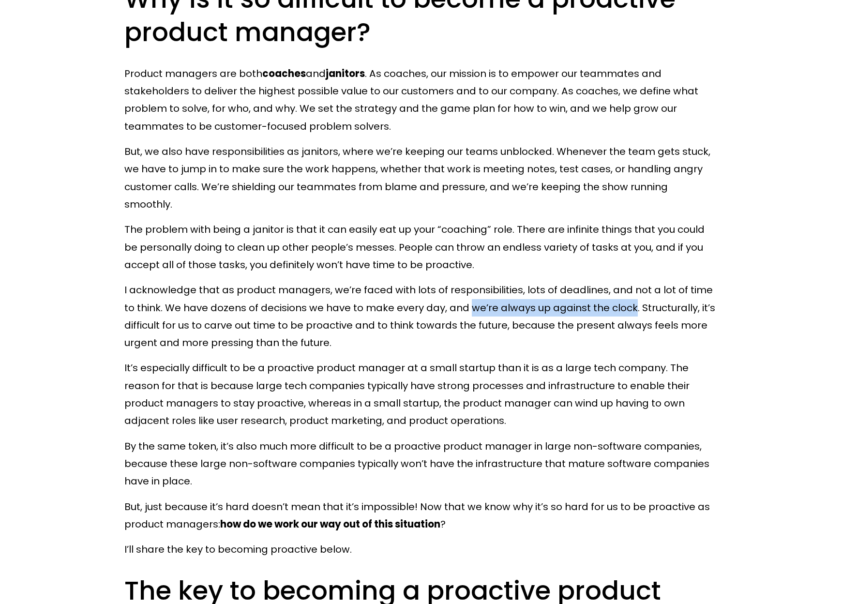
click at [636, 296] on p "I acknowledge that as product managers, we’re faced with lots of responsibiliti…" at bounding box center [421, 316] width 594 height 70
click at [683, 288] on p "I acknowledge that as product managers, we’re faced with lots of responsibiliti…" at bounding box center [421, 316] width 594 height 70
click at [677, 292] on p "I acknowledge that as product managers, we’re faced with lots of responsibiliti…" at bounding box center [421, 316] width 594 height 70
click at [671, 273] on div at bounding box center [671, 273] width 0 height 0
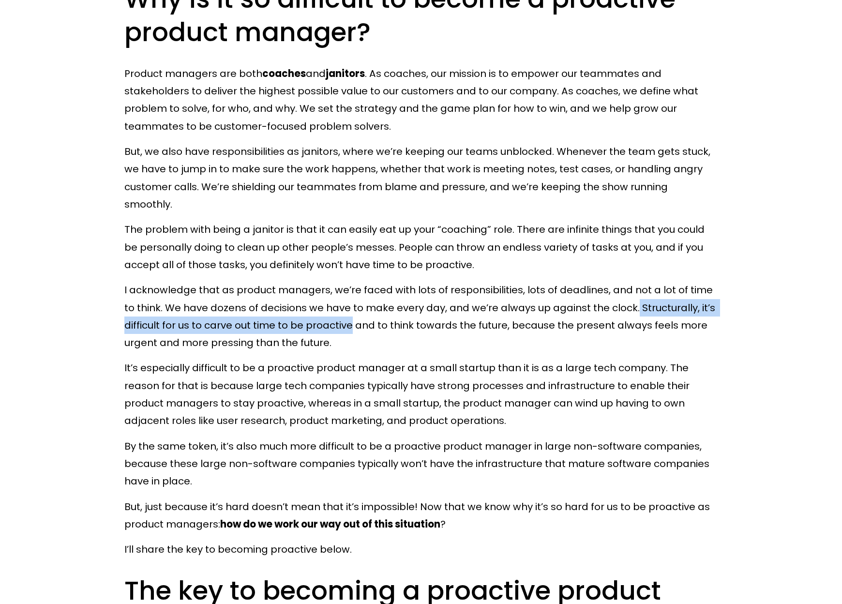
drag, startPoint x: 637, startPoint y: 293, endPoint x: 354, endPoint y: 312, distance: 283.3
click at [354, 312] on p "I acknowledge that as product managers, we’re faced with lots of responsibiliti…" at bounding box center [421, 316] width 594 height 70
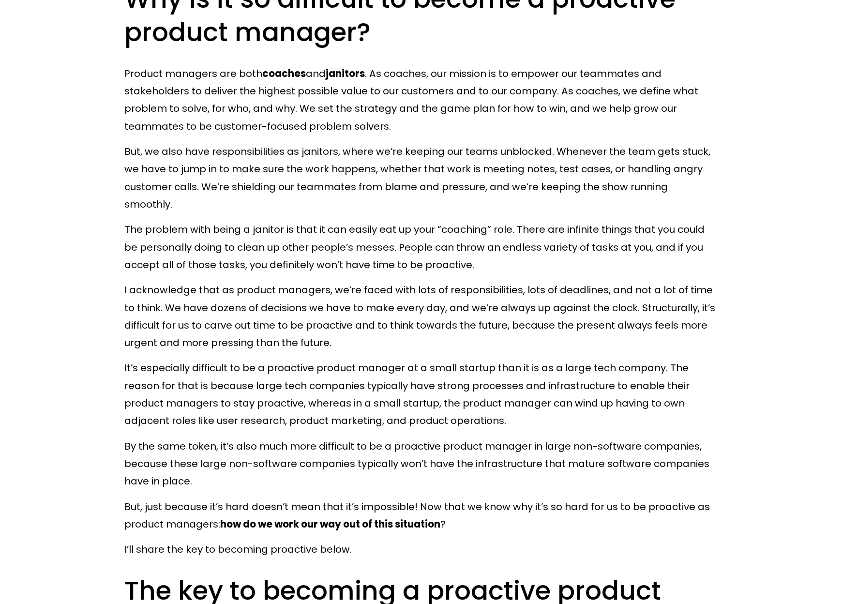
click at [535, 401] on p "It’s especially difficult to be a proactive product manager at a small startup …" at bounding box center [421, 394] width 594 height 70
click at [326, 390] on p "It’s especially difficult to be a proactive product manager at a small startup …" at bounding box center [421, 394] width 594 height 70
click at [320, 396] on div at bounding box center [320, 396] width 0 height 0
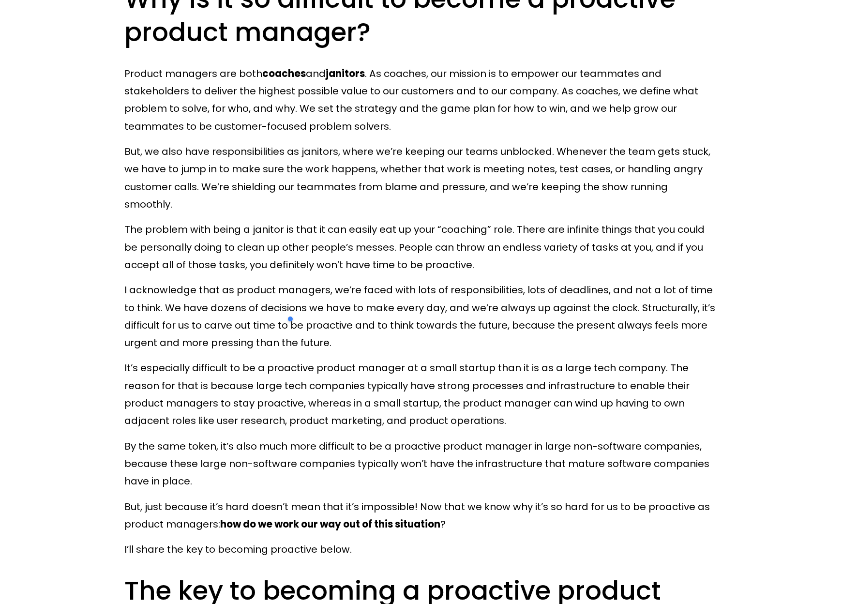
click at [408, 400] on p "It’s especially difficult to be a proactive product manager at a small startup …" at bounding box center [421, 394] width 594 height 70
click at [586, 399] on p "It’s especially difficult to be a proactive product manager at a small startup …" at bounding box center [421, 394] width 594 height 70
drag, startPoint x: 436, startPoint y: 390, endPoint x: 445, endPoint y: 390, distance: 8.7
click at [441, 390] on p "It’s especially difficult to be a proactive product manager at a small startup …" at bounding box center [421, 394] width 594 height 70
drag, startPoint x: 527, startPoint y: 396, endPoint x: 540, endPoint y: 396, distance: 13.1
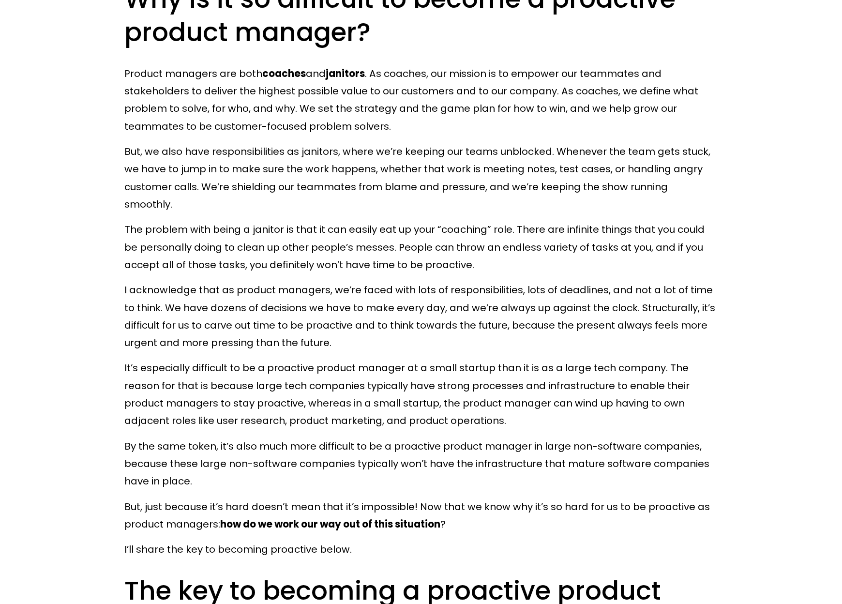
click at [532, 396] on p "It’s especially difficult to be a proactive product manager at a small startup …" at bounding box center [421, 394] width 594 height 70
drag, startPoint x: 569, startPoint y: 386, endPoint x: 612, endPoint y: 385, distance: 43.1
click at [612, 385] on p "It’s especially difficult to be a proactive product manager at a small startup …" at bounding box center [421, 394] width 594 height 70
click at [606, 368] on div at bounding box center [606, 368] width 0 height 0
click at [584, 400] on p "It’s especially difficult to be a proactive product manager at a small startup …" at bounding box center [421, 394] width 594 height 70
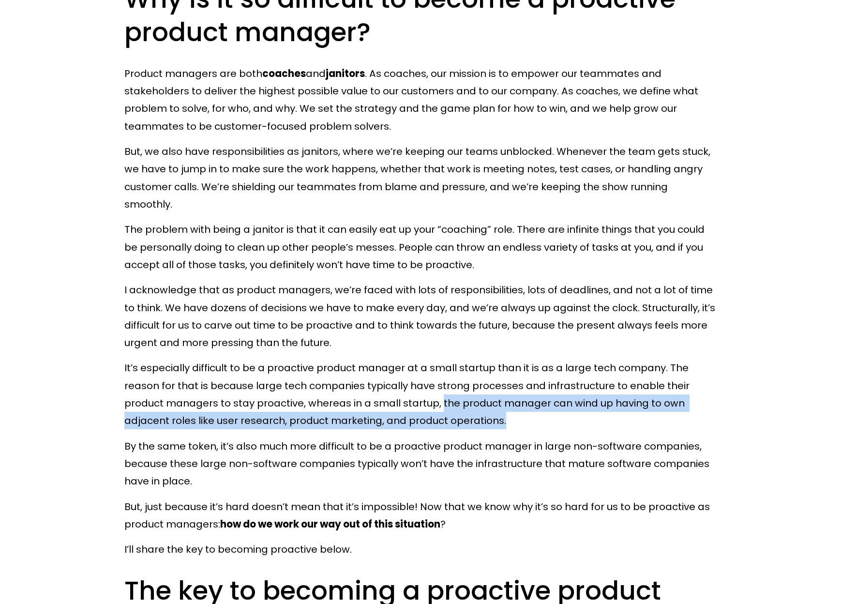
drag, startPoint x: 442, startPoint y: 390, endPoint x: 524, endPoint y: 407, distance: 84.1
click at [524, 407] on p "It’s especially difficult to be a proactive product manager at a small startup …" at bounding box center [421, 394] width 594 height 70
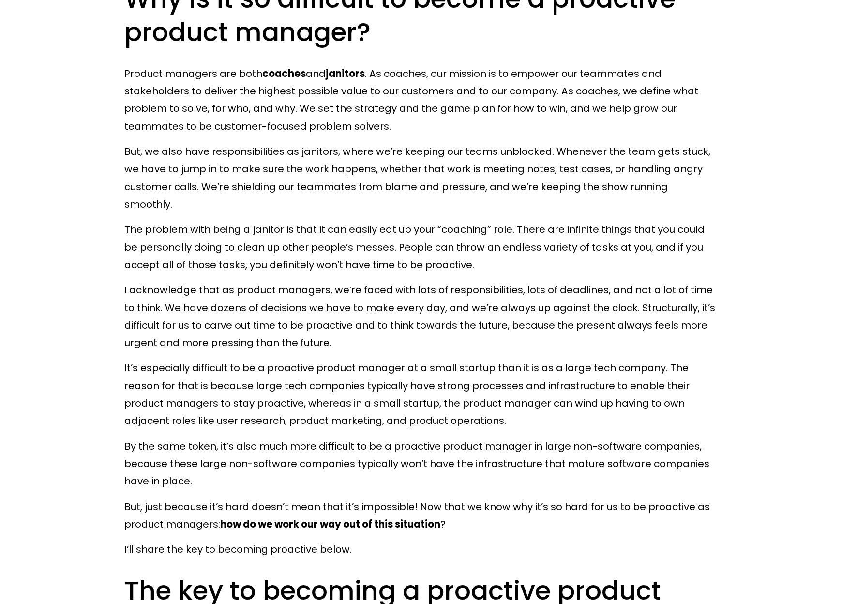
click at [314, 464] on p "By the same token, it’s also much more difficult to be a proactive product mana…" at bounding box center [421, 464] width 594 height 53
click at [142, 407] on p "It’s especially difficult to be a proactive product manager at a small startup …" at bounding box center [421, 394] width 594 height 70
click at [136, 414] on div at bounding box center [136, 414] width 0 height 0
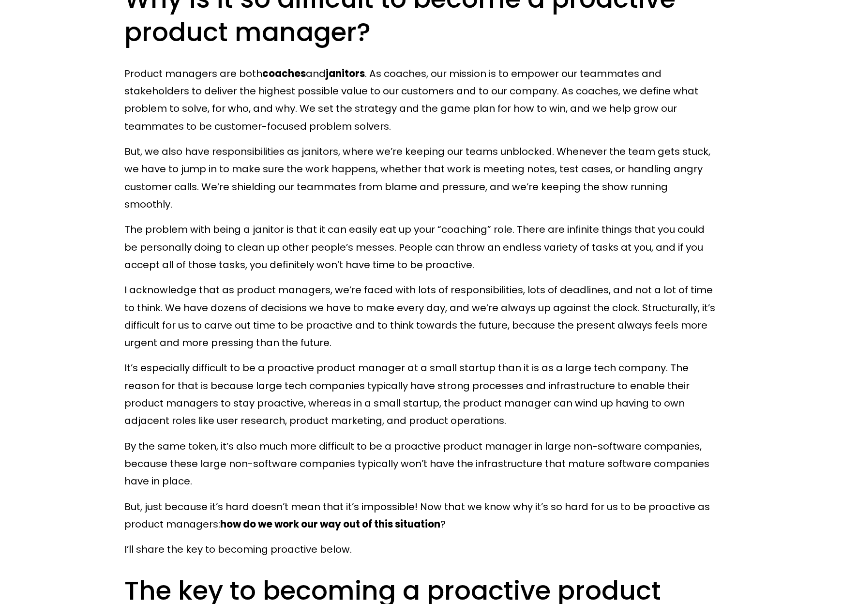
click at [271, 403] on p "It’s especially difficult to be a proactive product manager at a small startup …" at bounding box center [421, 394] width 594 height 70
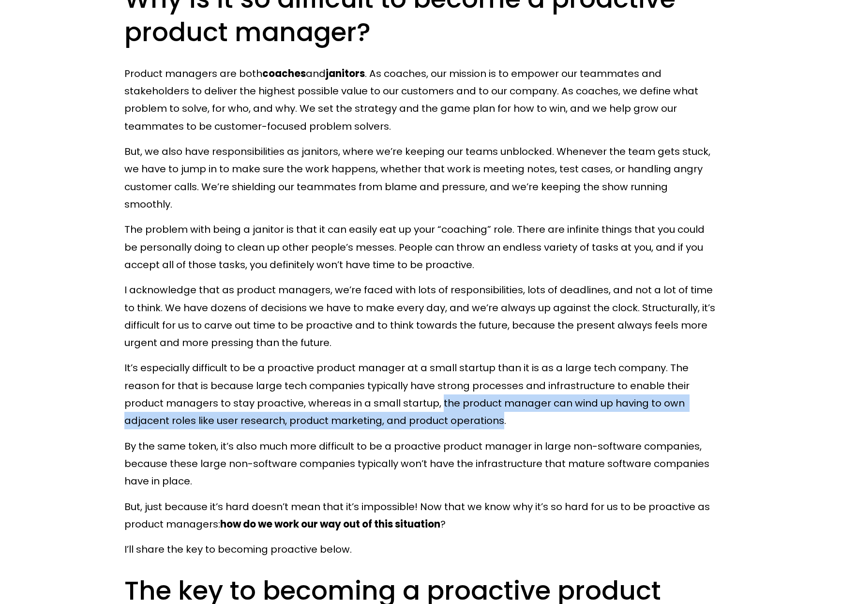
drag, startPoint x: 440, startPoint y: 384, endPoint x: 499, endPoint y: 412, distance: 65.2
click at [499, 412] on p "It’s especially difficult to be a proactive product manager at a small startup …" at bounding box center [421, 394] width 594 height 70
click at [313, 412] on p "It’s especially difficult to be a proactive product manager at a small startup …" at bounding box center [421, 394] width 594 height 70
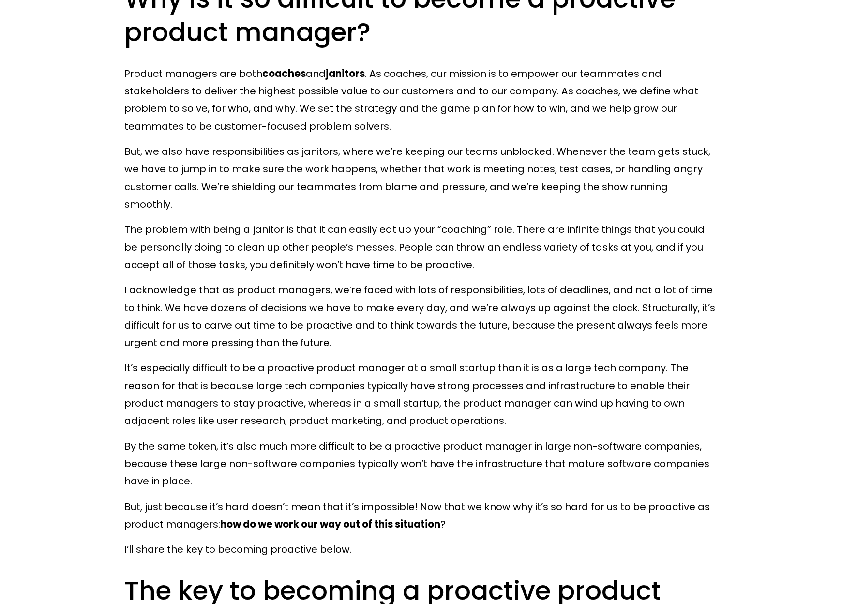
click at [346, 332] on p "I acknowledge that as product managers, we’re faced with lots of responsibiliti…" at bounding box center [421, 316] width 594 height 70
click at [154, 406] on p "It’s especially difficult to be a proactive product manager at a small startup …" at bounding box center [421, 394] width 594 height 70
click at [148, 386] on div at bounding box center [148, 386] width 0 height 0
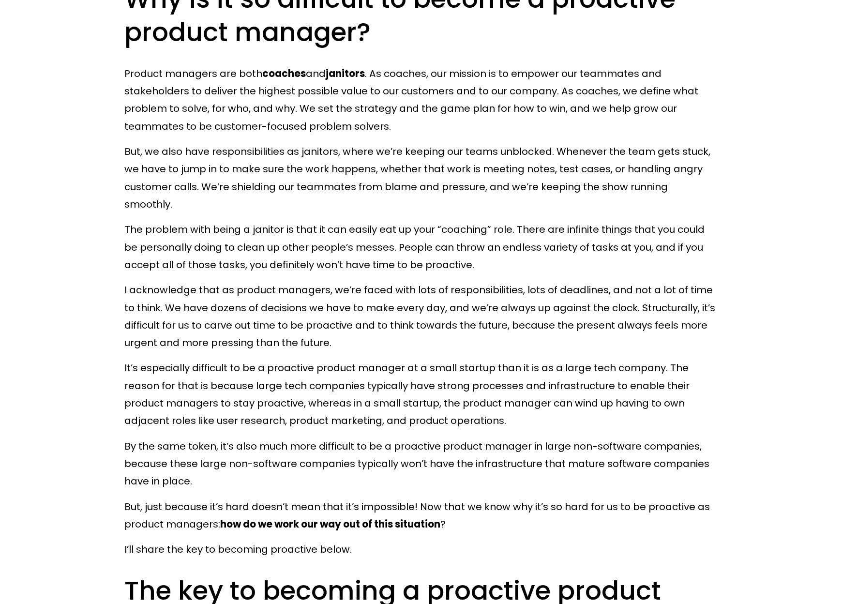
click at [271, 411] on p "It’s especially difficult to be a proactive product manager at a small startup …" at bounding box center [421, 394] width 594 height 70
drag, startPoint x: 125, startPoint y: 433, endPoint x: 214, endPoint y: 424, distance: 89.5
click at [214, 438] on p "By the same token, it’s also much more difficult to be a proactive product mana…" at bounding box center [421, 464] width 594 height 53
click at [208, 411] on div at bounding box center [208, 411] width 0 height 0
click at [244, 464] on p "By the same token, it’s also much more difficult to be a proactive product mana…" at bounding box center [421, 464] width 594 height 53
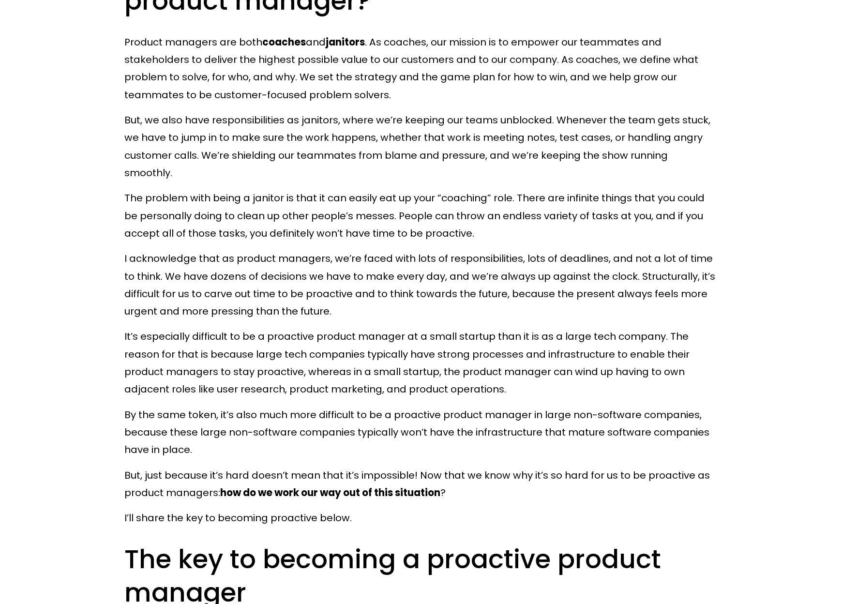
scroll to position [1404, 0]
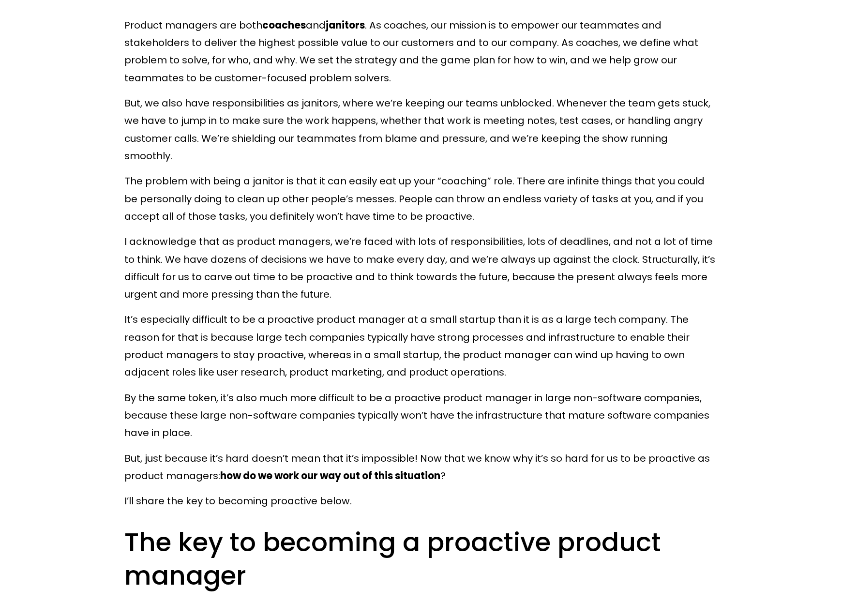
click at [189, 423] on p "By the same token, it’s also much more difficult to be a proactive product mana…" at bounding box center [421, 415] width 594 height 53
click at [176, 419] on p "By the same token, it’s also much more difficult to be a proactive product mana…" at bounding box center [421, 415] width 594 height 53
click at [169, 426] on div at bounding box center [169, 426] width 0 height 0
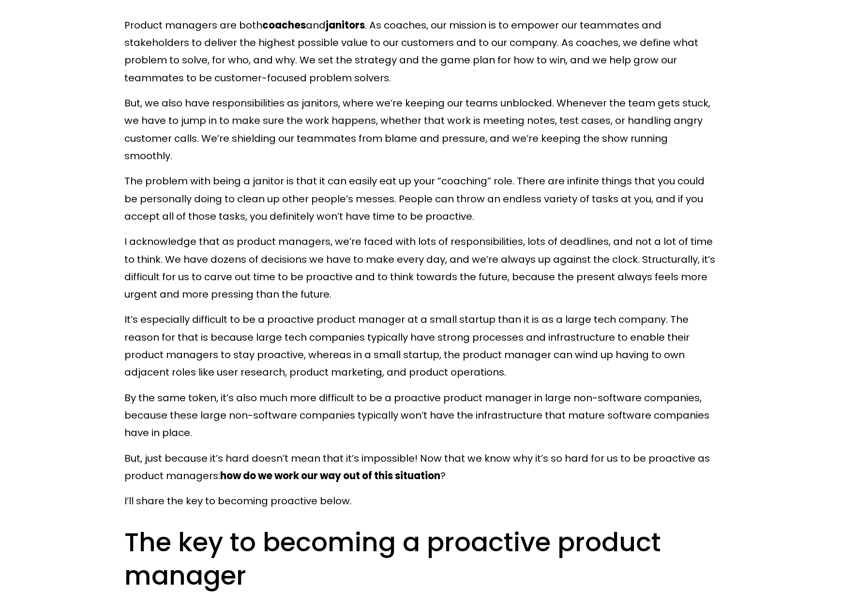
click at [362, 389] on p "By the same token, it’s also much more difficult to be a proactive product mana…" at bounding box center [421, 415] width 594 height 53
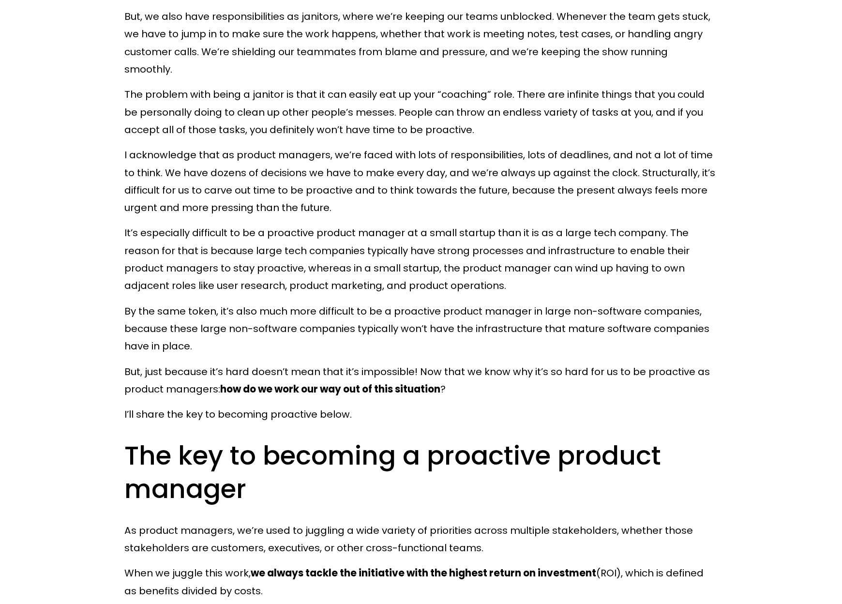
scroll to position [1501, 0]
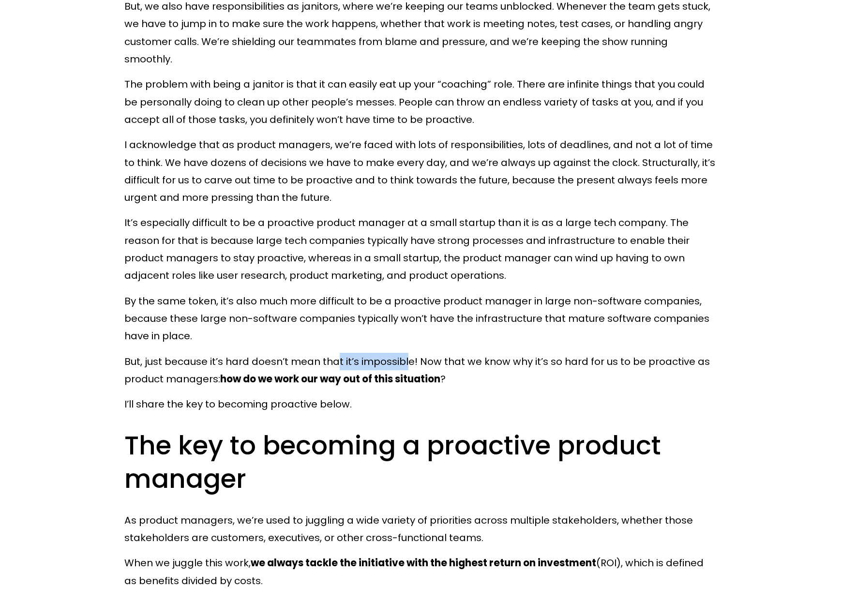
drag, startPoint x: 339, startPoint y: 348, endPoint x: 410, endPoint y: 343, distance: 70.3
click at [410, 353] on p "But, just because it’s hard doesn’t mean that it’s impossible! Now that we know…" at bounding box center [421, 370] width 594 height 35
drag, startPoint x: 258, startPoint y: 348, endPoint x: 184, endPoint y: 349, distance: 73.6
click at [184, 353] on p "But, just because it’s hard doesn’t mean that it’s impossible! Now that we know…" at bounding box center [421, 370] width 594 height 35
click at [214, 353] on p "But, just because it’s hard doesn’t mean that it’s impossible! Now that we know…" at bounding box center [421, 370] width 594 height 35
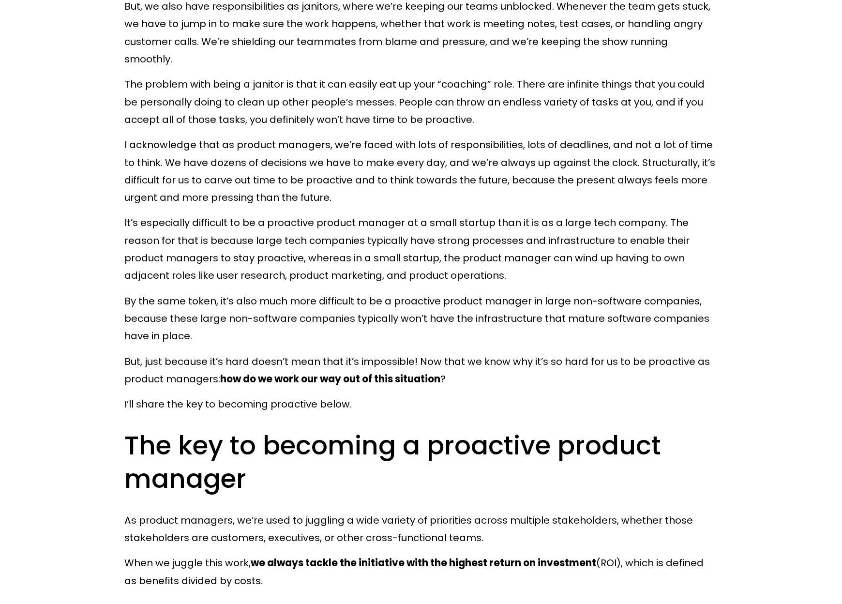
click at [395, 353] on p "But, just because it’s hard doesn’t mean that it’s impossible! Now that we know…" at bounding box center [421, 370] width 594 height 35
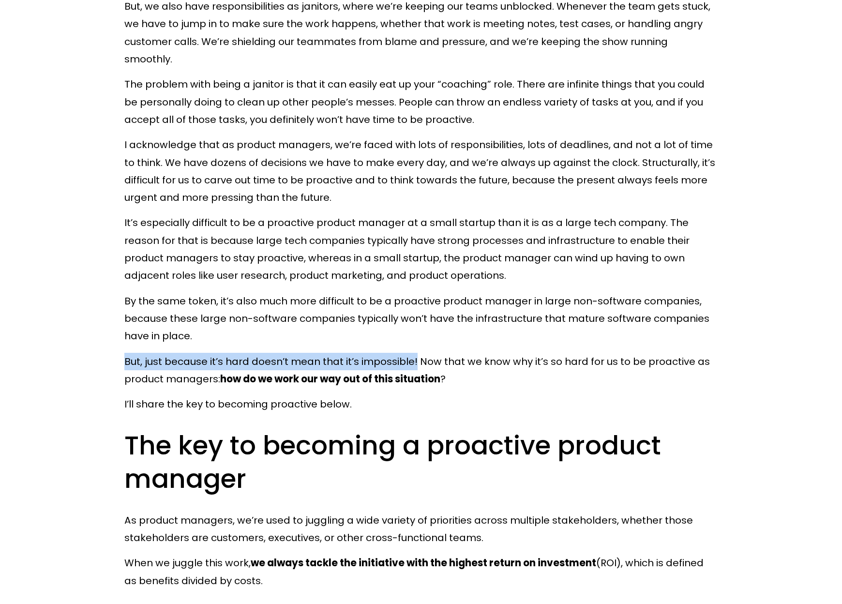
drag, startPoint x: 381, startPoint y: 348, endPoint x: 122, endPoint y: 346, distance: 259.0
click at [122, 346] on div "Product managers are directly responsible for the success of their products - a…" at bounding box center [421, 615] width 610 height 3146
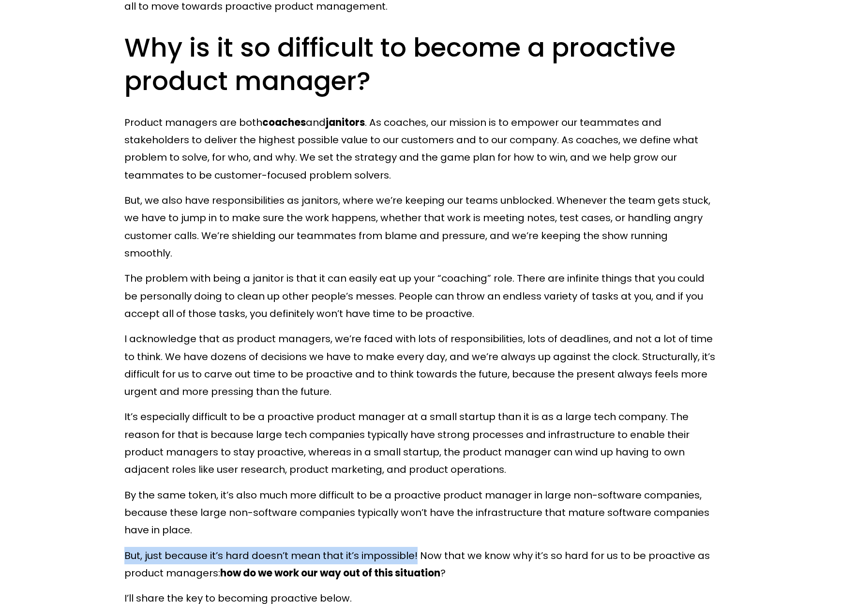
scroll to position [1307, 0]
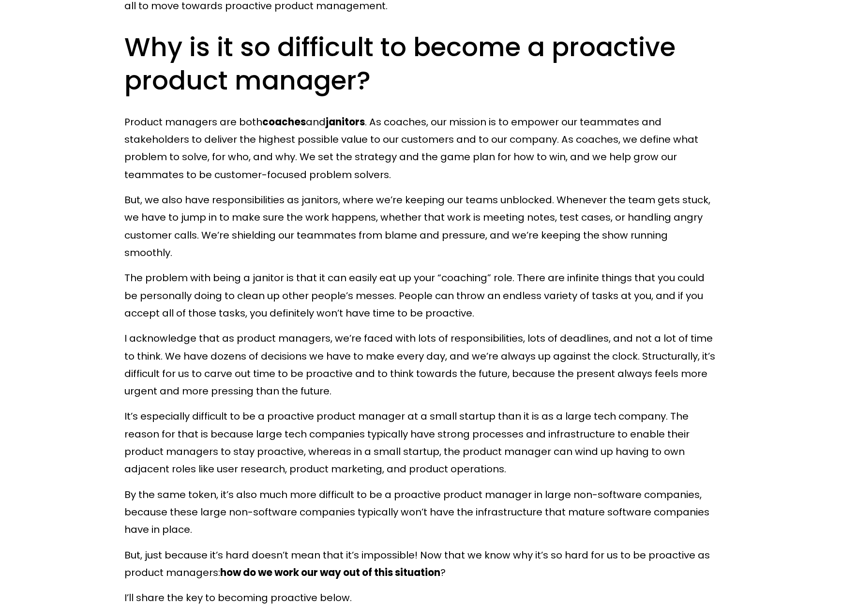
click at [378, 279] on p "The problem with being a janitor is that it can easily eat up your “coaching” r…" at bounding box center [421, 295] width 594 height 53
click at [371, 260] on div at bounding box center [371, 260] width 0 height 0
click at [577, 287] on p "The problem with being a janitor is that it can easily eat up your “coaching” r…" at bounding box center [421, 295] width 594 height 53
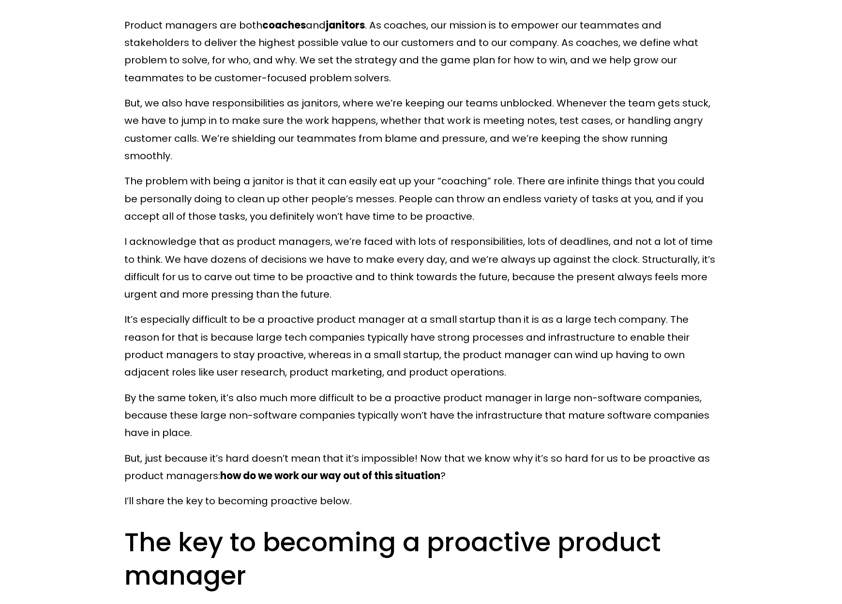
scroll to position [1452, 0]
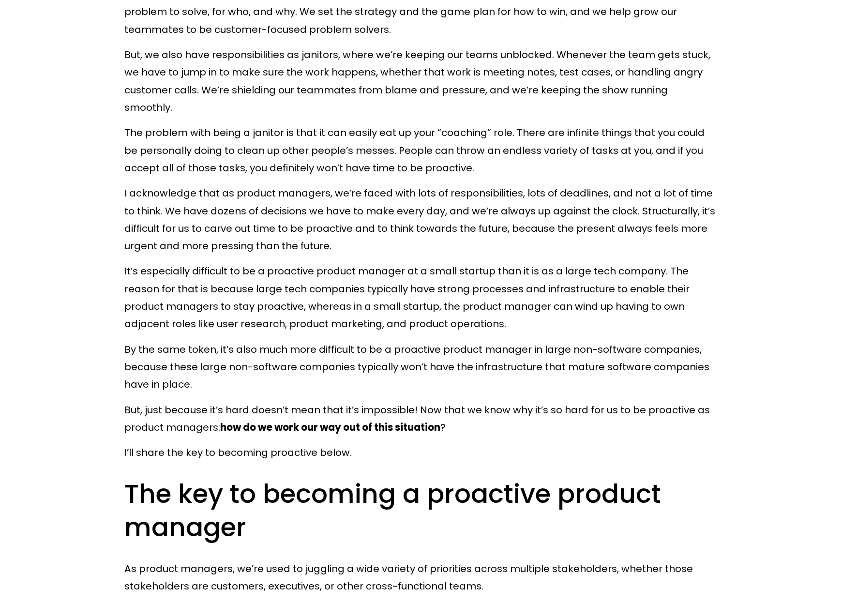
click at [150, 311] on p "It’s especially difficult to be a proactive product manager at a small startup …" at bounding box center [421, 297] width 594 height 70
click at [144, 317] on div at bounding box center [144, 317] width 0 height 0
click at [401, 283] on p "It’s especially difficult to be a proactive product manager at a small startup …" at bounding box center [421, 297] width 594 height 70
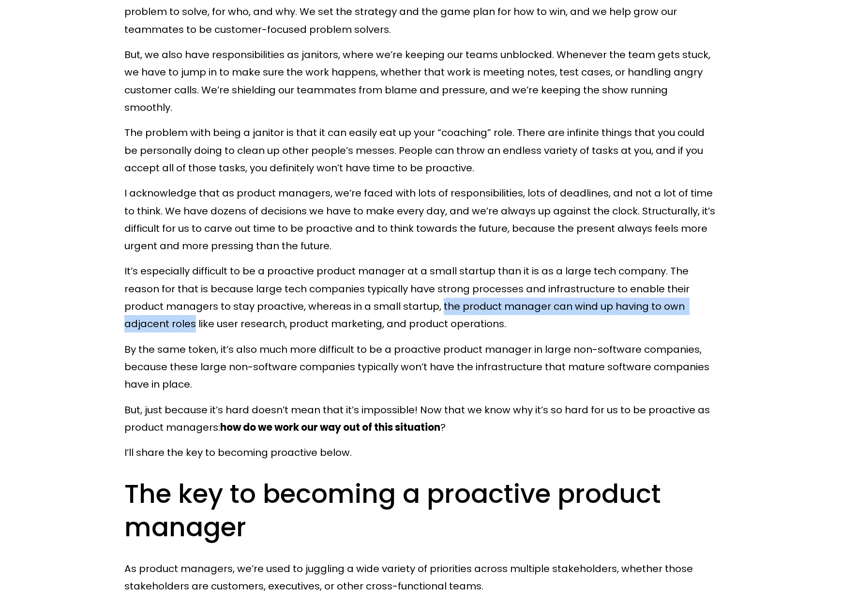
drag, startPoint x: 440, startPoint y: 290, endPoint x: 194, endPoint y: 312, distance: 247.4
click at [194, 312] on p "It’s especially difficult to be a proactive product manager at a small startup …" at bounding box center [421, 297] width 594 height 70
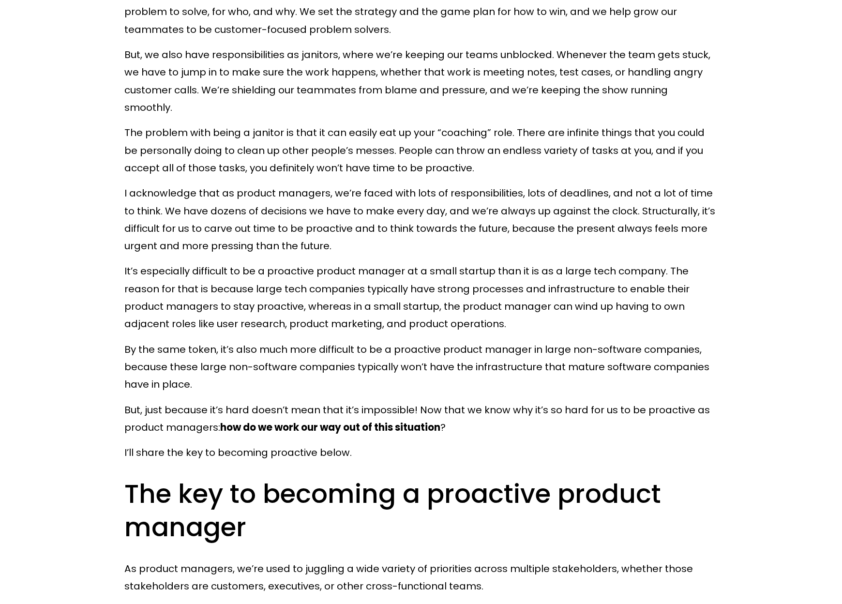
click at [607, 310] on p "It’s especially difficult to be a proactive product manager at a small startup …" at bounding box center [421, 297] width 594 height 70
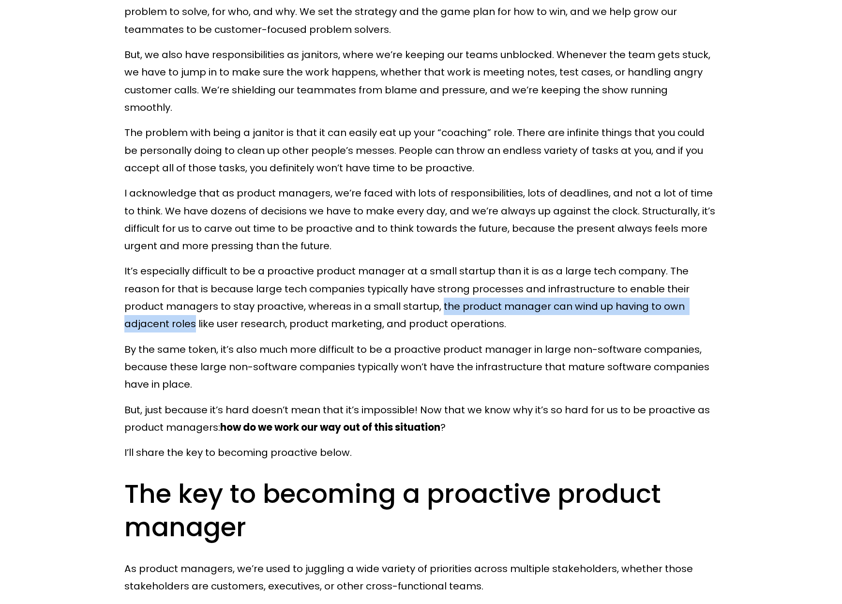
drag, startPoint x: 441, startPoint y: 293, endPoint x: 200, endPoint y: 311, distance: 242.2
click at [196, 313] on p "It’s especially difficult to be a proactive product manager at a small startup …" at bounding box center [421, 297] width 594 height 70
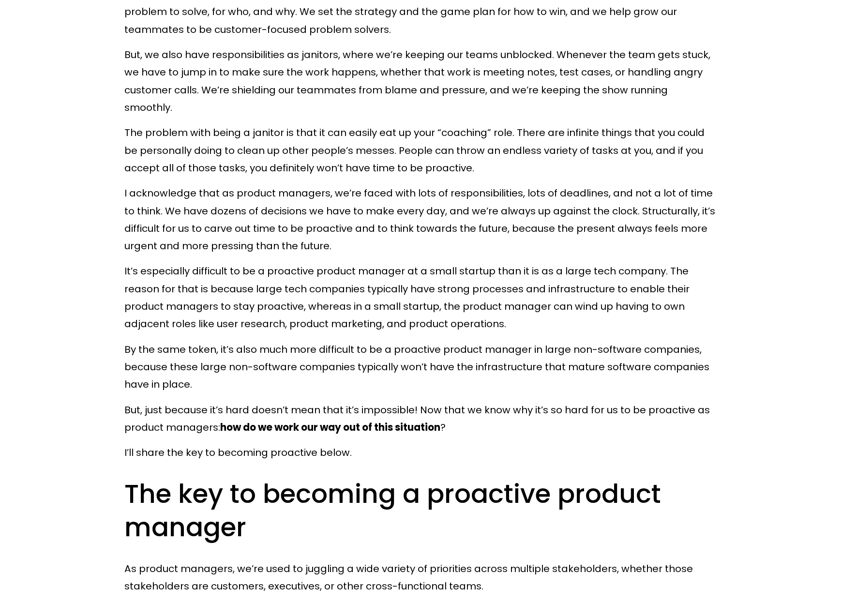
drag, startPoint x: 304, startPoint y: 414, endPoint x: 364, endPoint y: 413, distance: 59.5
click at [364, 421] on strong "how do we work our way out of this situation" at bounding box center [330, 428] width 220 height 14
click at [357, 420] on div at bounding box center [357, 420] width 0 height 0
click at [468, 444] on p "I’ll share the key to becoming proactive below." at bounding box center [421, 452] width 594 height 17
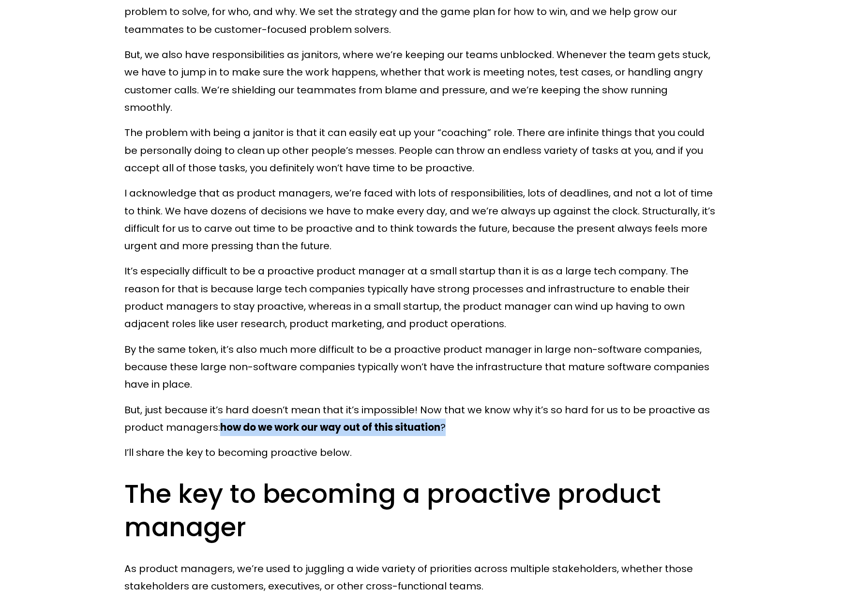
drag, startPoint x: 226, startPoint y: 412, endPoint x: 448, endPoint y: 412, distance: 222.7
click at [448, 412] on p "But, just because it’s hard doesn’t mean that it’s impossible! Now that we know…" at bounding box center [421, 418] width 594 height 35
click at [442, 393] on div at bounding box center [442, 393] width 0 height 0
click at [511, 424] on div at bounding box center [490, 416] width 92 height 19
click at [476, 412] on div at bounding box center [490, 416] width 92 height 19
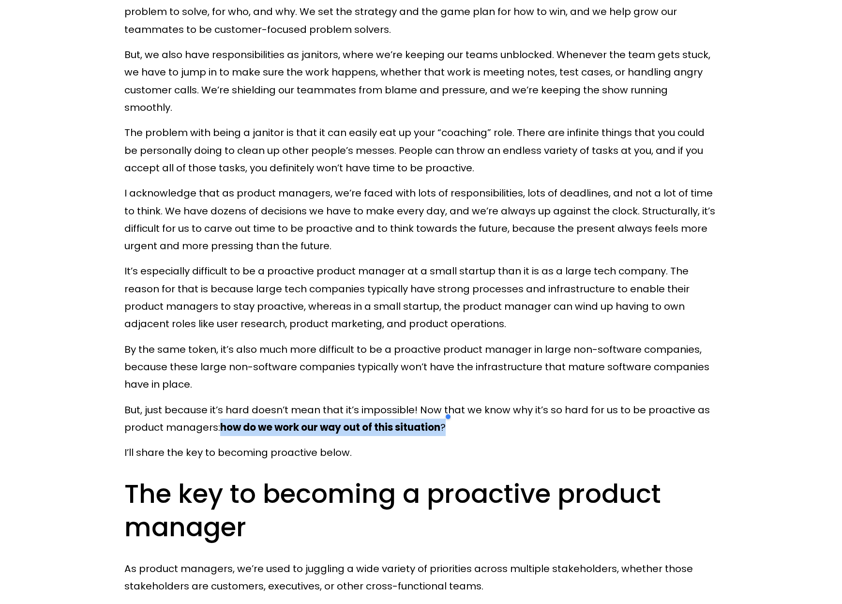
drag, startPoint x: 467, startPoint y: 410, endPoint x: 412, endPoint y: 411, distance: 54.7
click at [466, 410] on div at bounding box center [490, 416] width 92 height 19
drag, startPoint x: 293, startPoint y: 406, endPoint x: 259, endPoint y: 406, distance: 33.4
click at [292, 406] on p "But, just because it’s hard doesn’t mean that it’s impossible! Now that we know…" at bounding box center [421, 418] width 594 height 35
drag, startPoint x: 219, startPoint y: 414, endPoint x: 225, endPoint y: 415, distance: 6.4
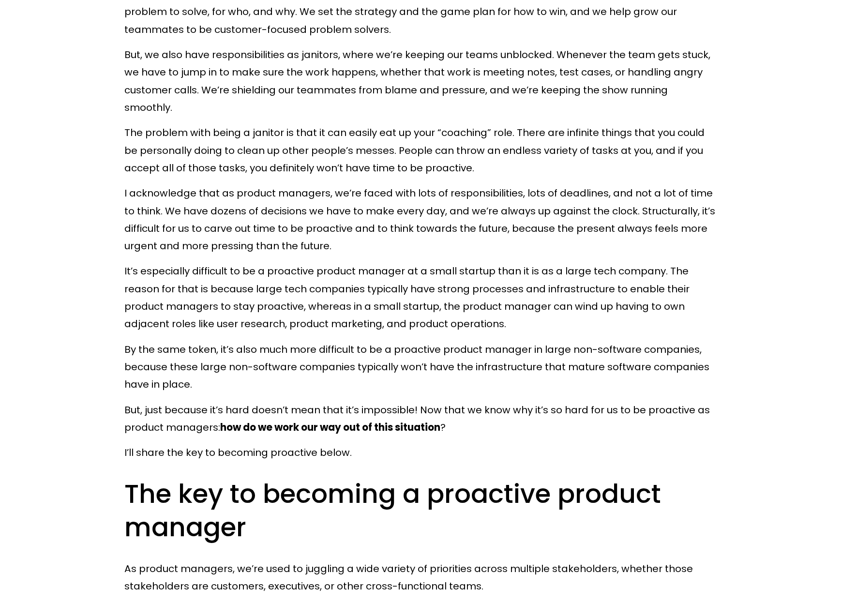
click at [219, 415] on p "But, just because it’s hard doesn’t mean that it’s impossible! Now that we know…" at bounding box center [421, 418] width 594 height 35
drag, startPoint x: 224, startPoint y: 412, endPoint x: 479, endPoint y: 409, distance: 255.6
click at [479, 409] on p "But, just because it’s hard doesn’t mean that it’s impossible! Now that we know…" at bounding box center [421, 418] width 594 height 35
click at [576, 361] on p "By the same token, it’s also much more difficult to be a proactive product mana…" at bounding box center [421, 367] width 594 height 53
